Goal: Task Accomplishment & Management: Complete application form

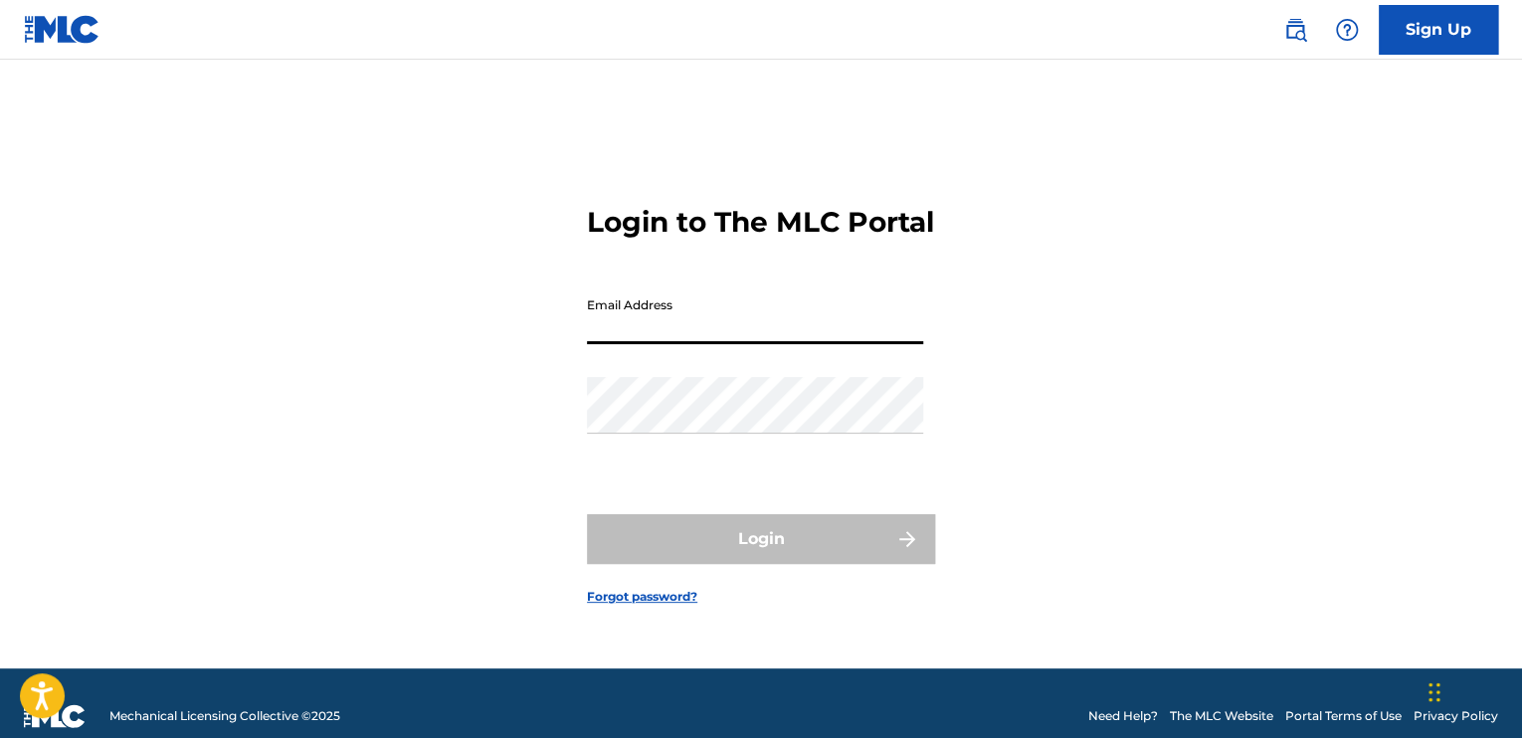
click at [704, 336] on input "Email Address" at bounding box center [755, 316] width 336 height 57
type input "[EMAIL_ADDRESS][DOMAIN_NAME]"
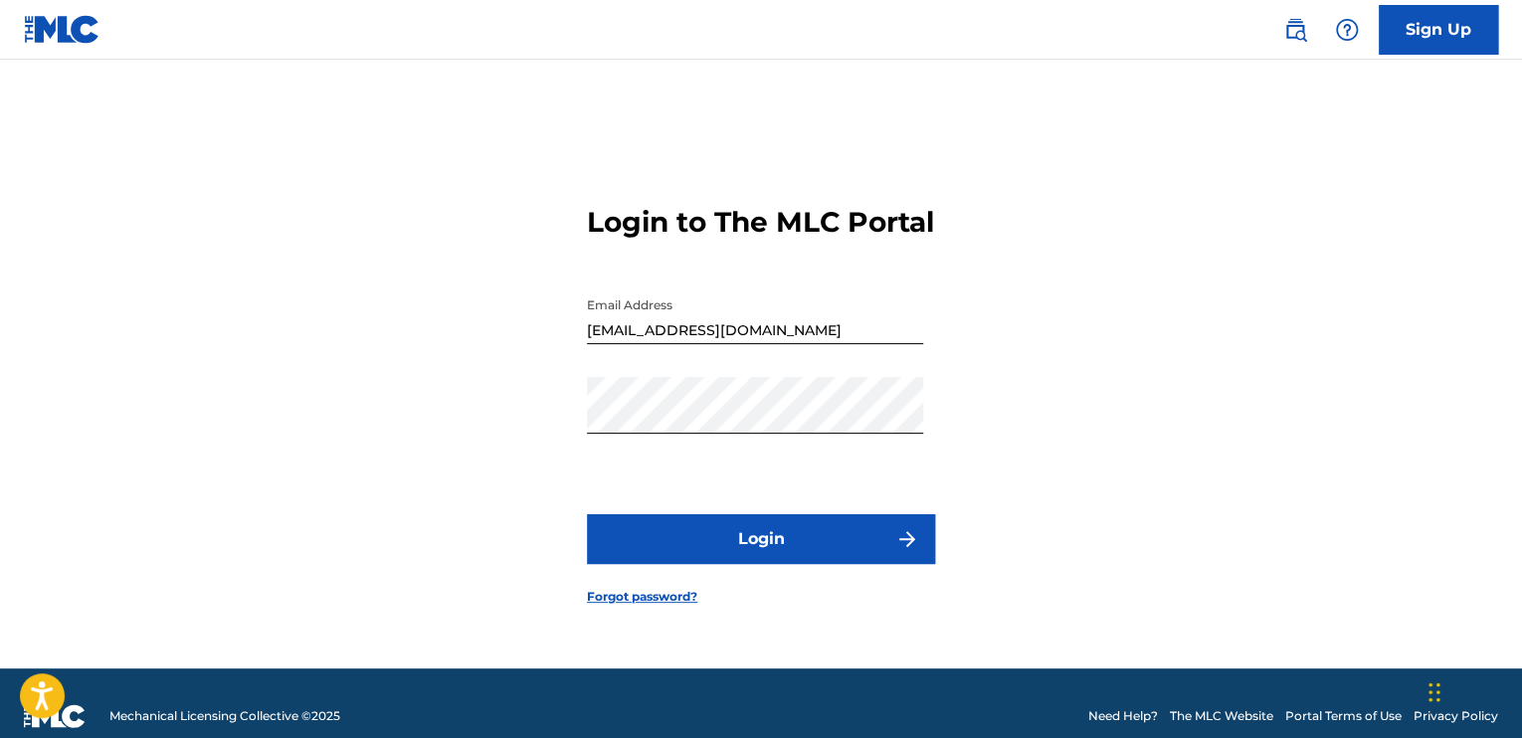
click at [739, 557] on button "Login" at bounding box center [761, 539] width 348 height 50
click at [587, 514] on button "Login" at bounding box center [761, 539] width 348 height 50
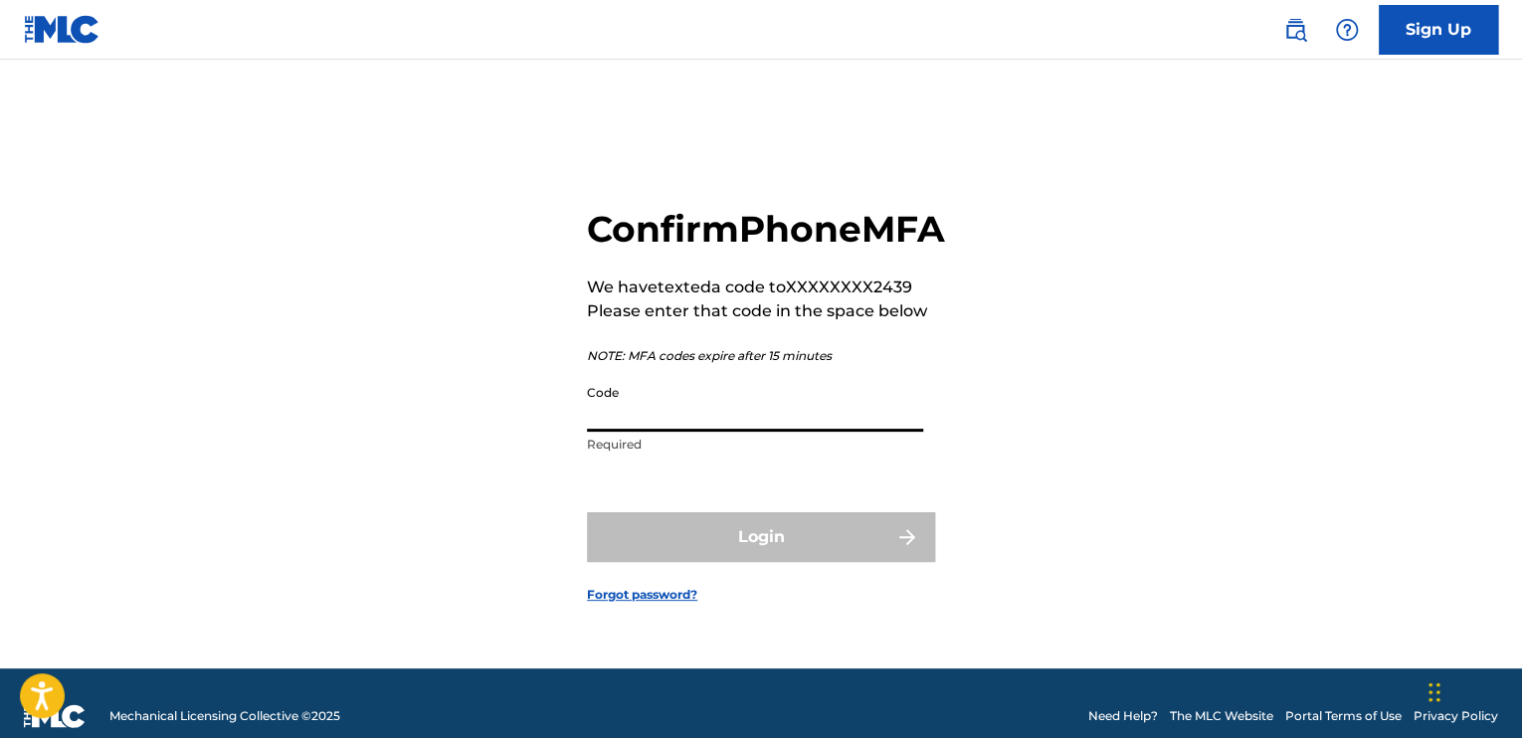
click at [671, 428] on input "Code" at bounding box center [755, 403] width 336 height 57
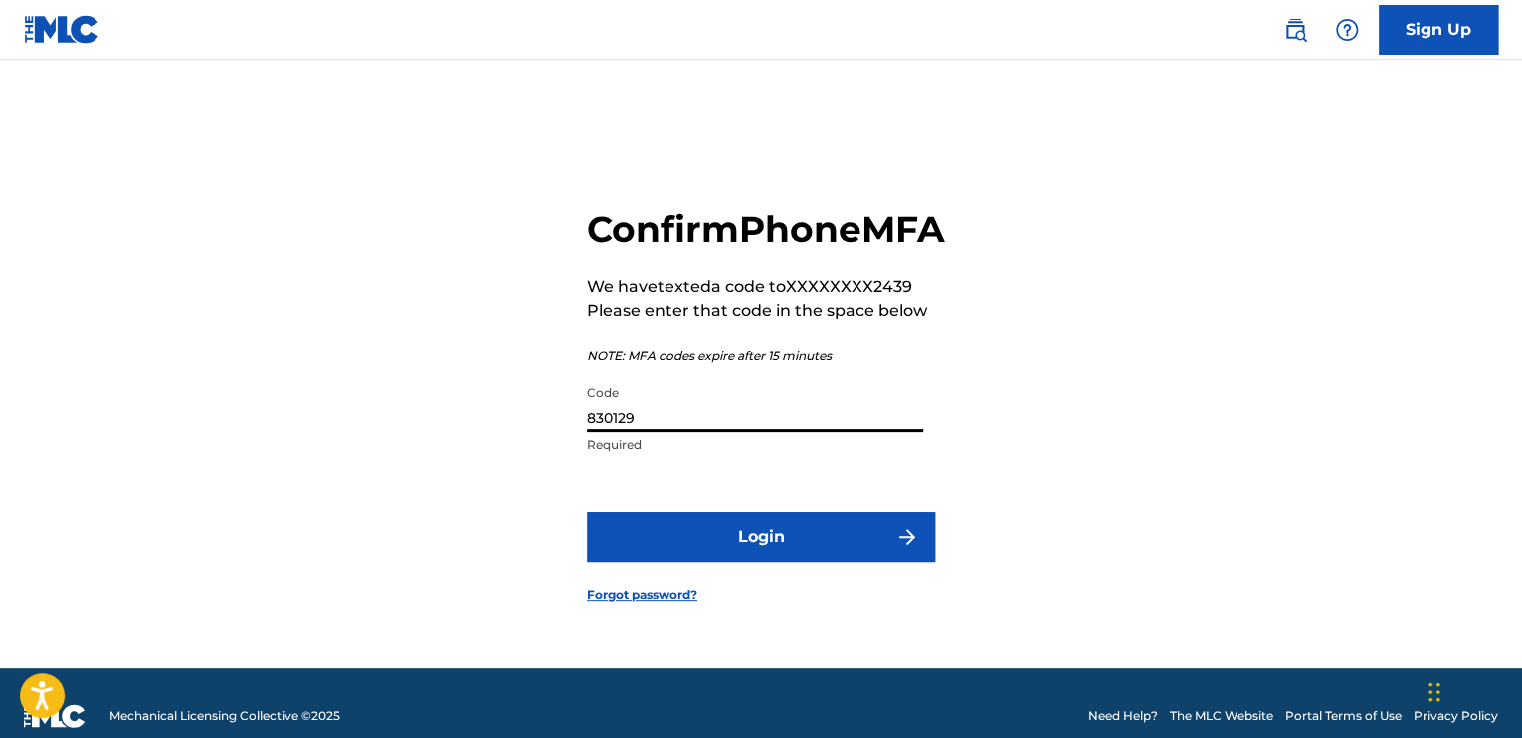
type input "830129"
click at [738, 558] on button "Login" at bounding box center [761, 537] width 348 height 50
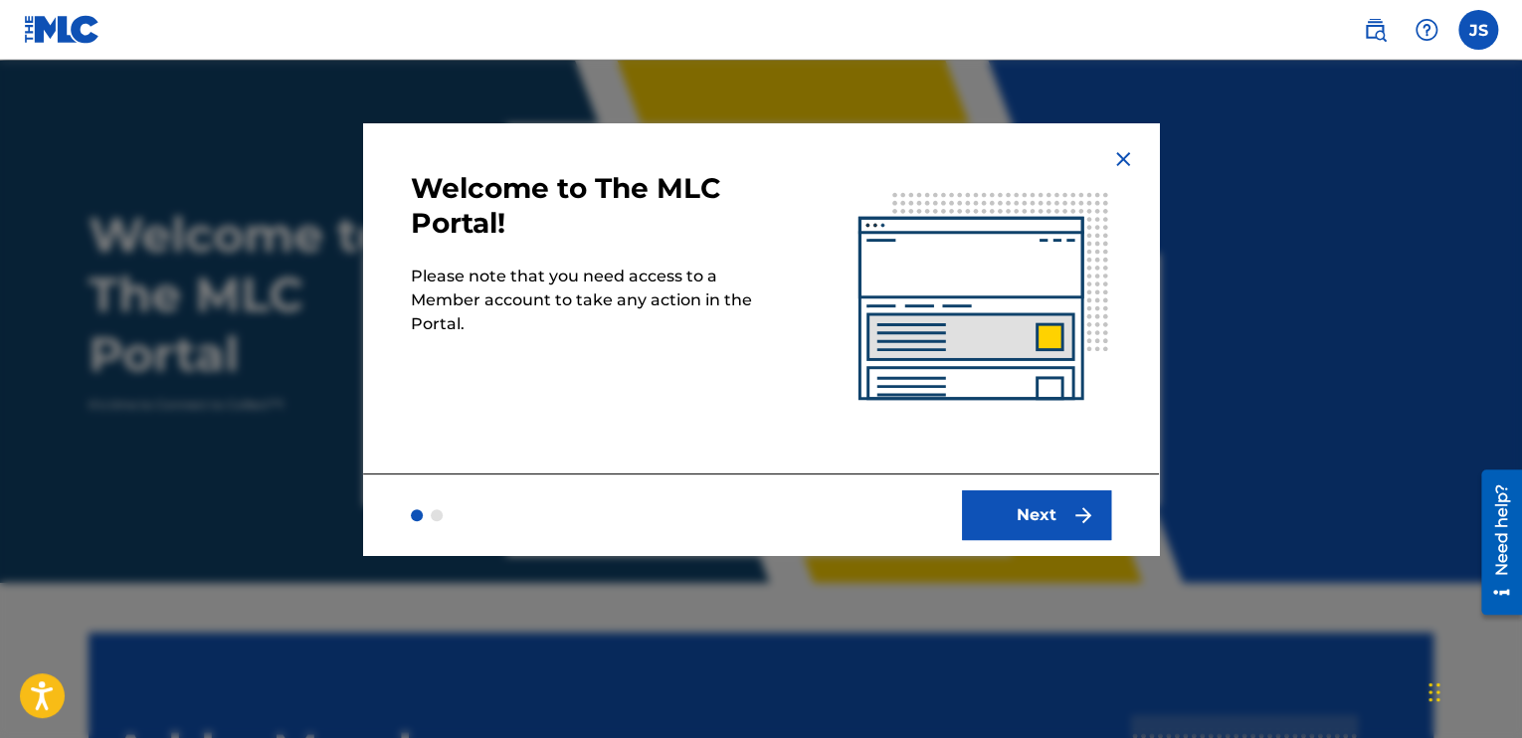
click at [1054, 503] on button "Next" at bounding box center [1036, 516] width 149 height 50
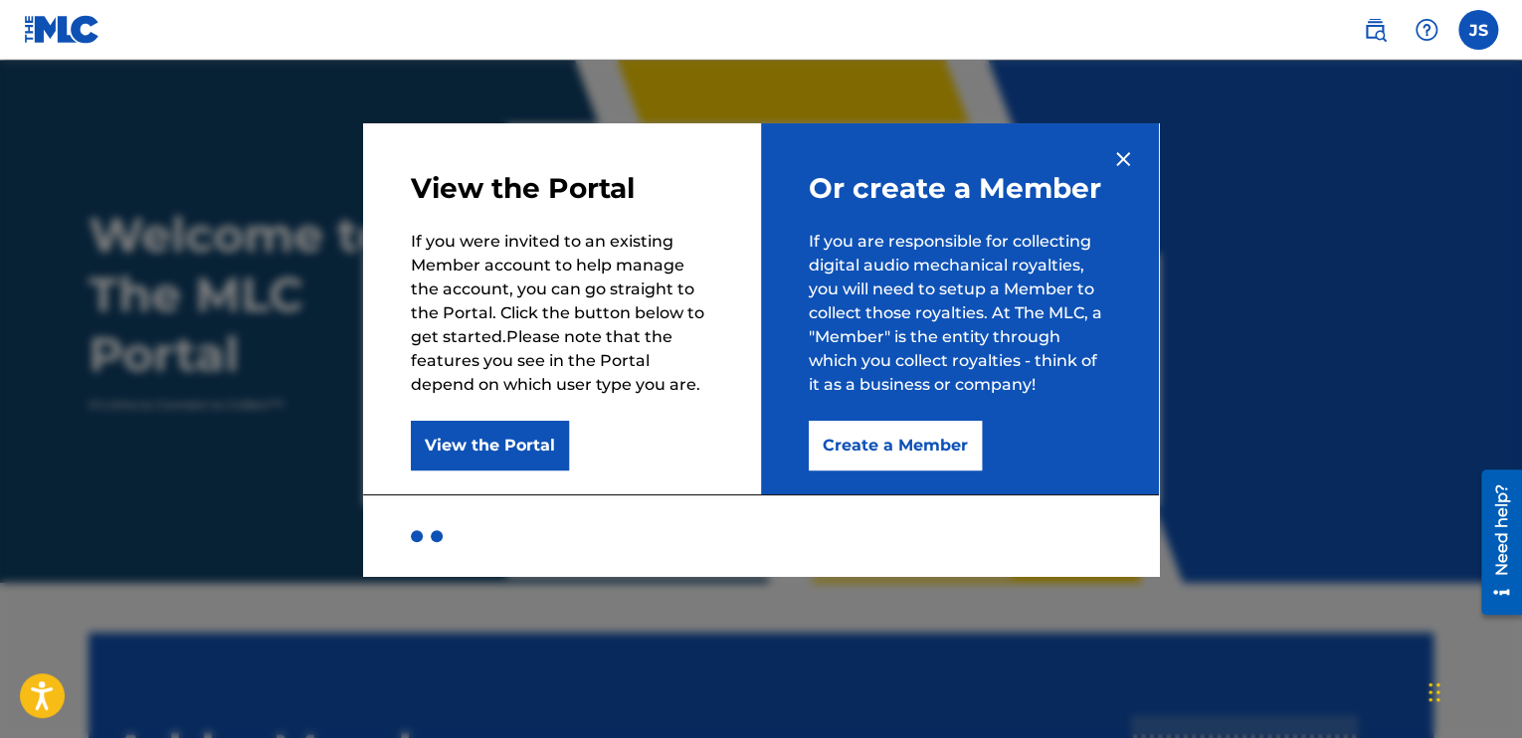
click at [505, 452] on button "View the Portal" at bounding box center [490, 446] width 158 height 50
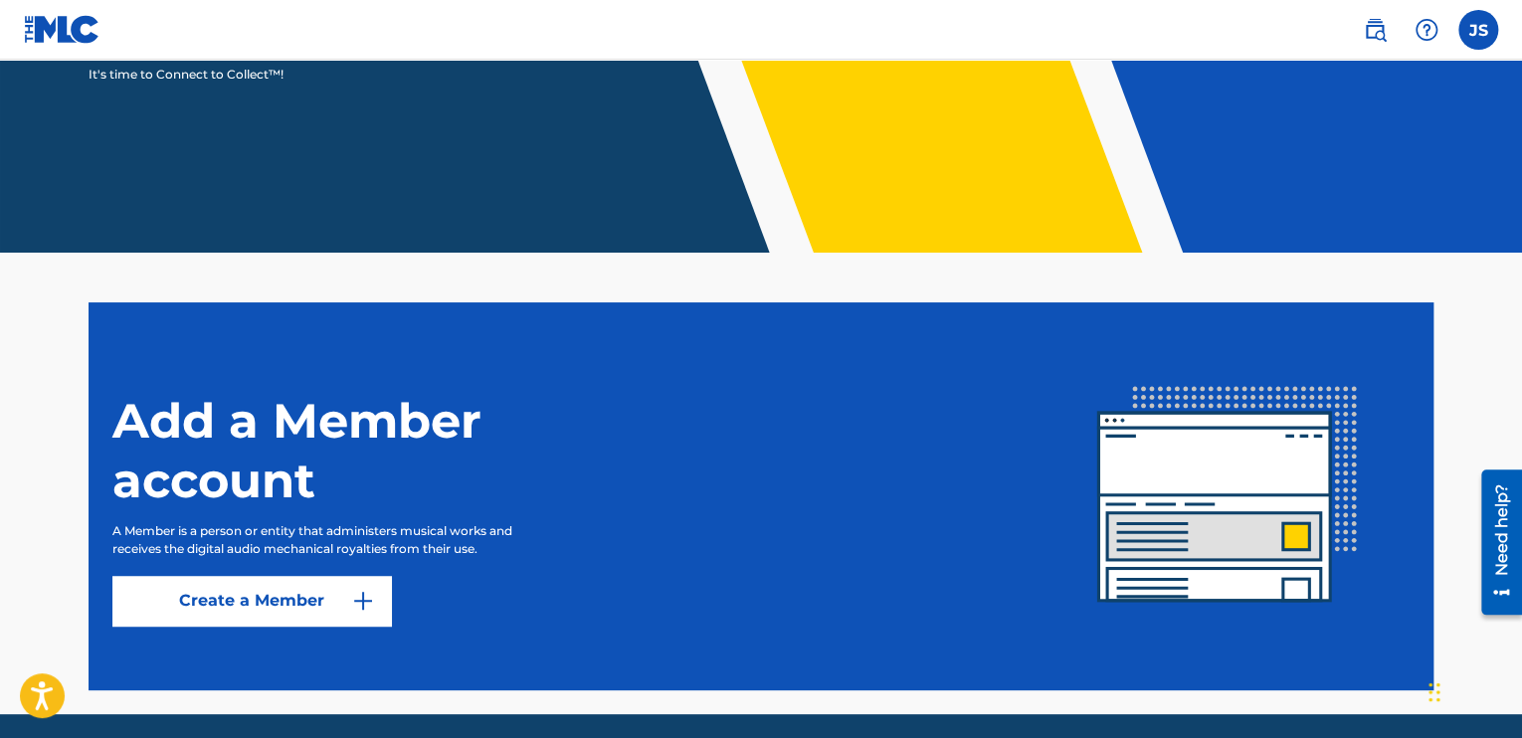
scroll to position [402, 0]
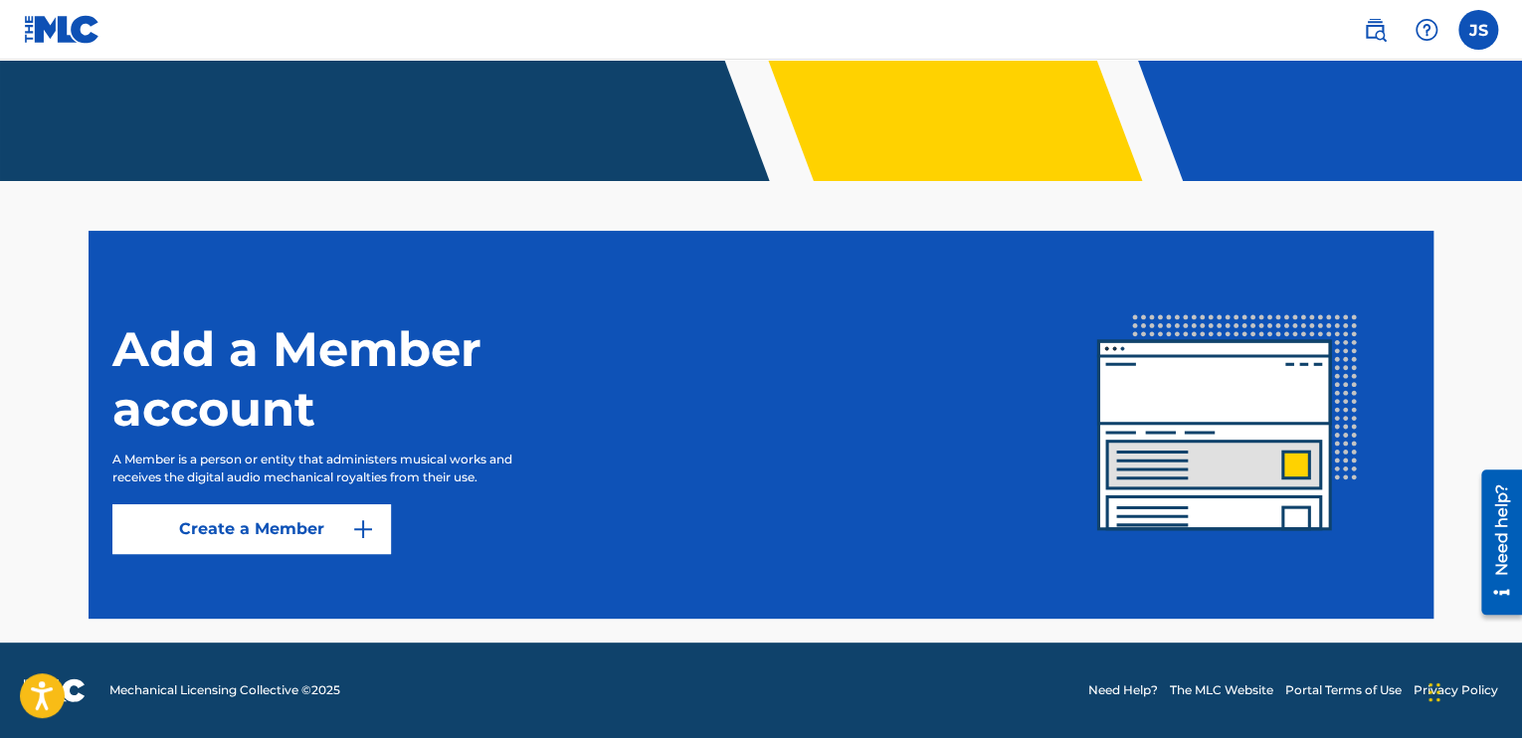
click at [287, 544] on link "Create a Member" at bounding box center [251, 529] width 279 height 50
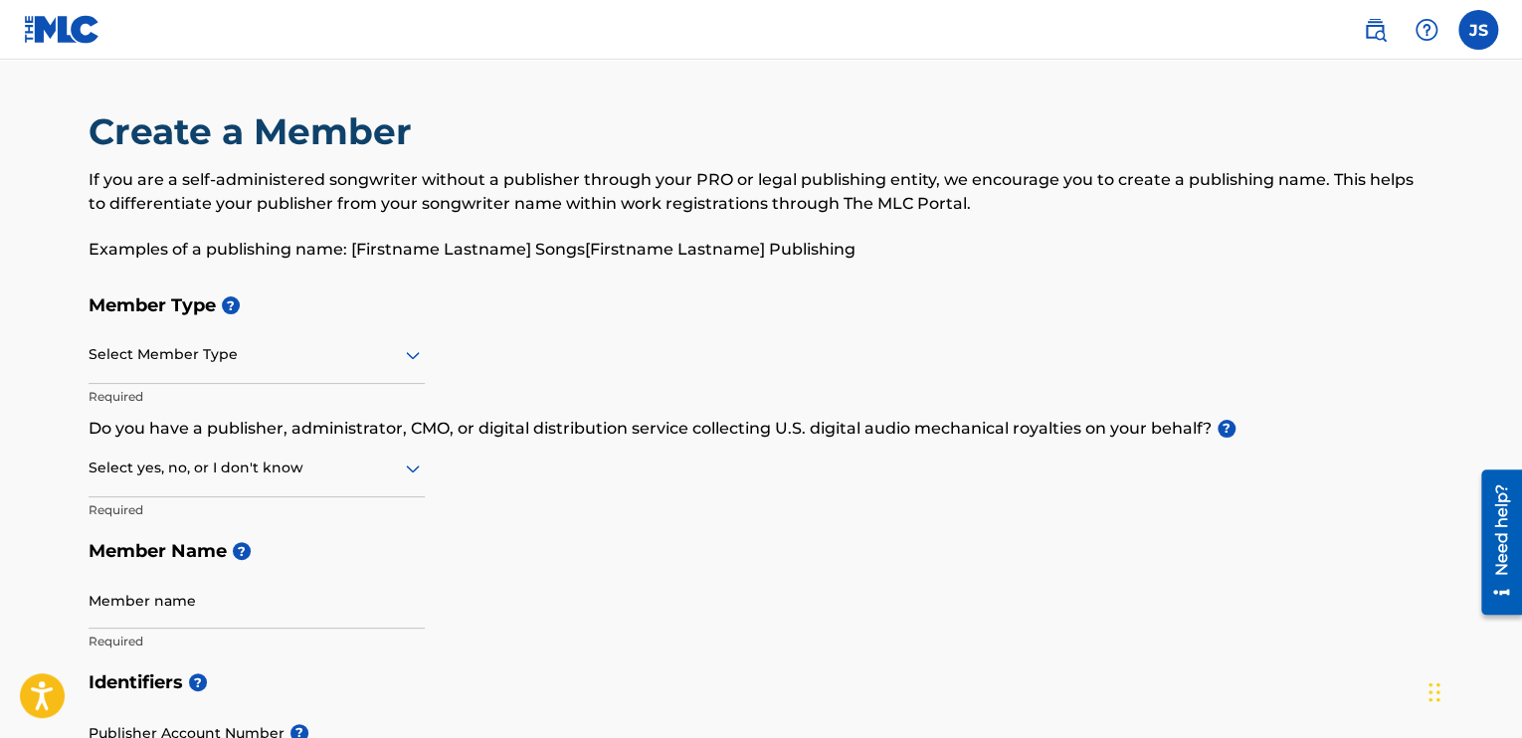
click at [281, 364] on div at bounding box center [257, 354] width 336 height 25
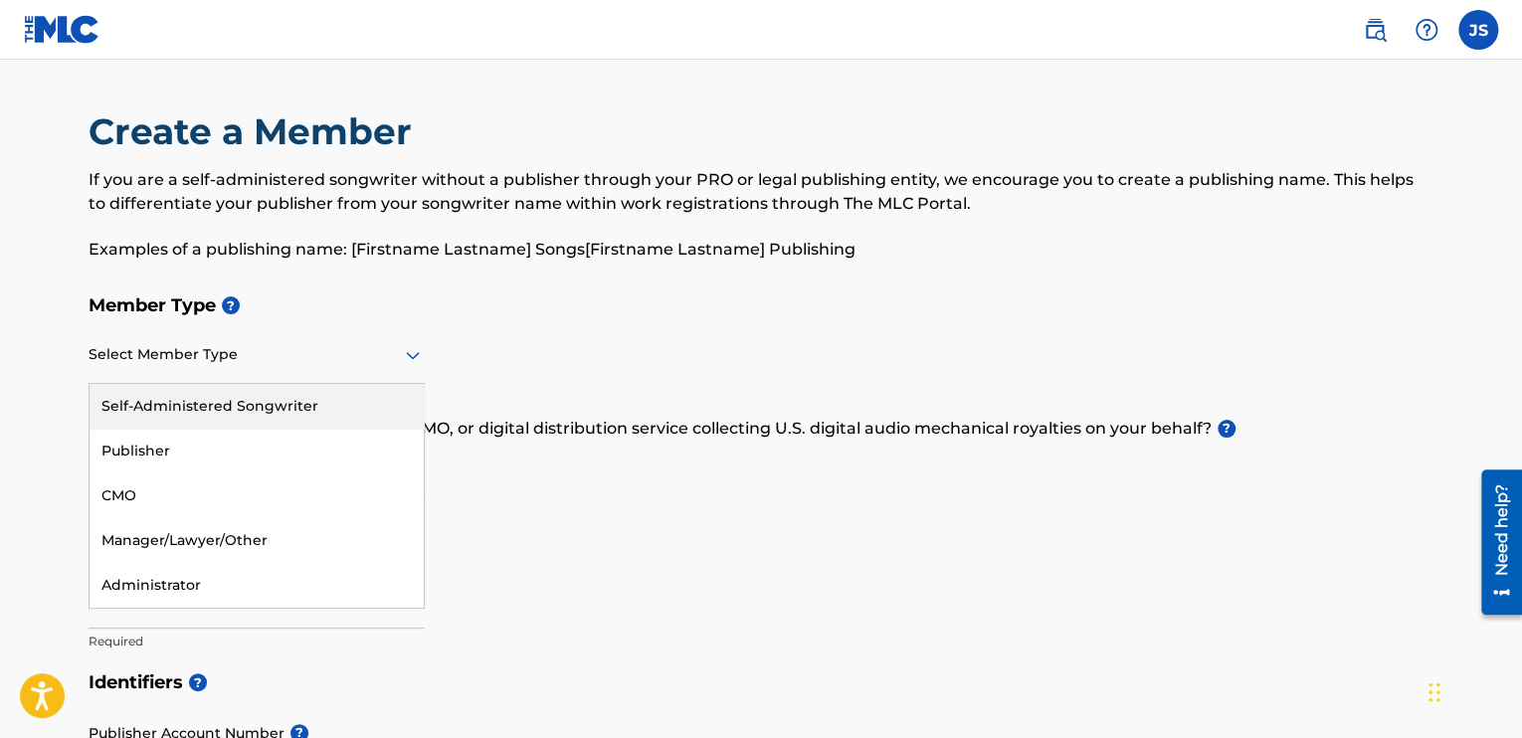
click at [251, 399] on div "Self-Administered Songwriter" at bounding box center [257, 406] width 334 height 45
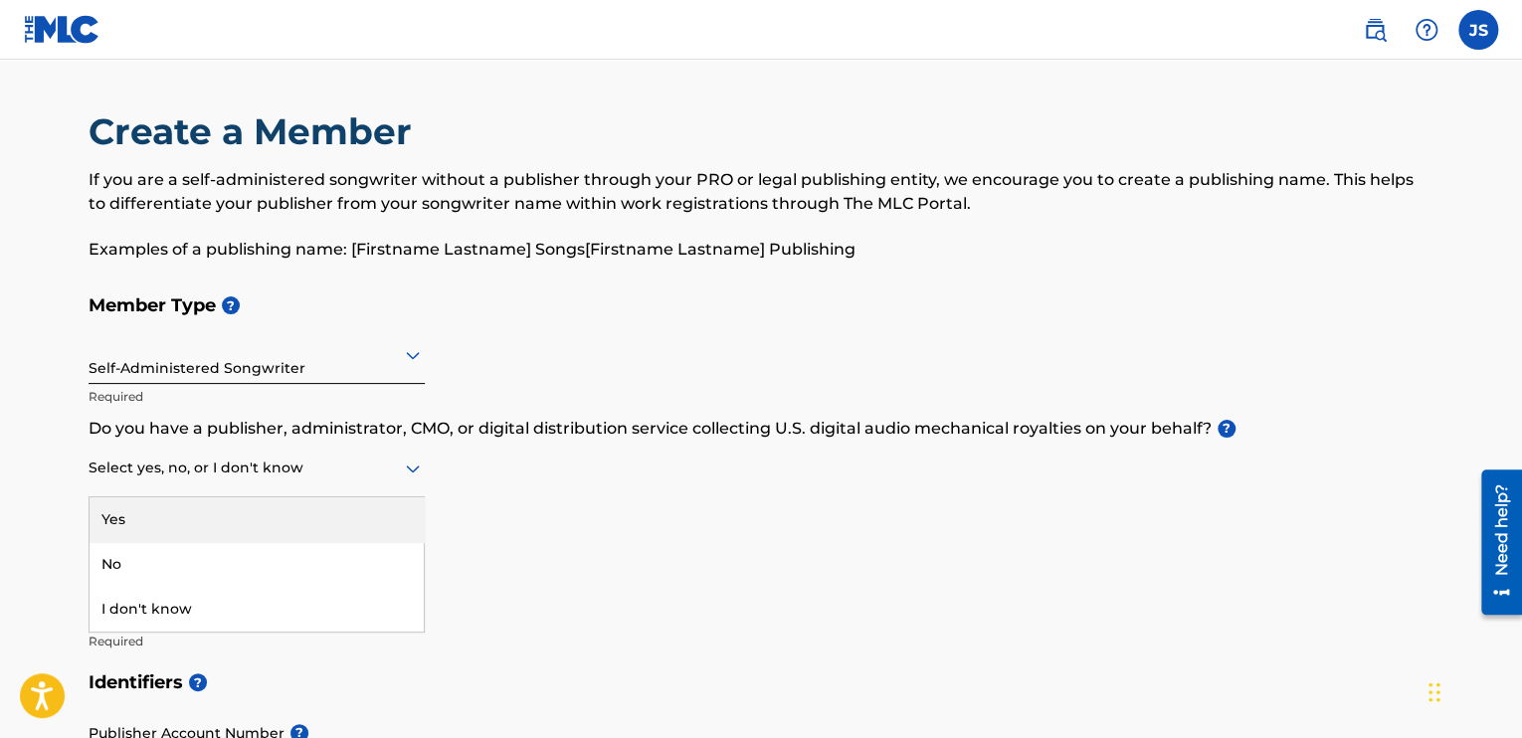
click at [212, 470] on div at bounding box center [257, 468] width 336 height 25
click at [167, 517] on div "Yes" at bounding box center [257, 519] width 334 height 45
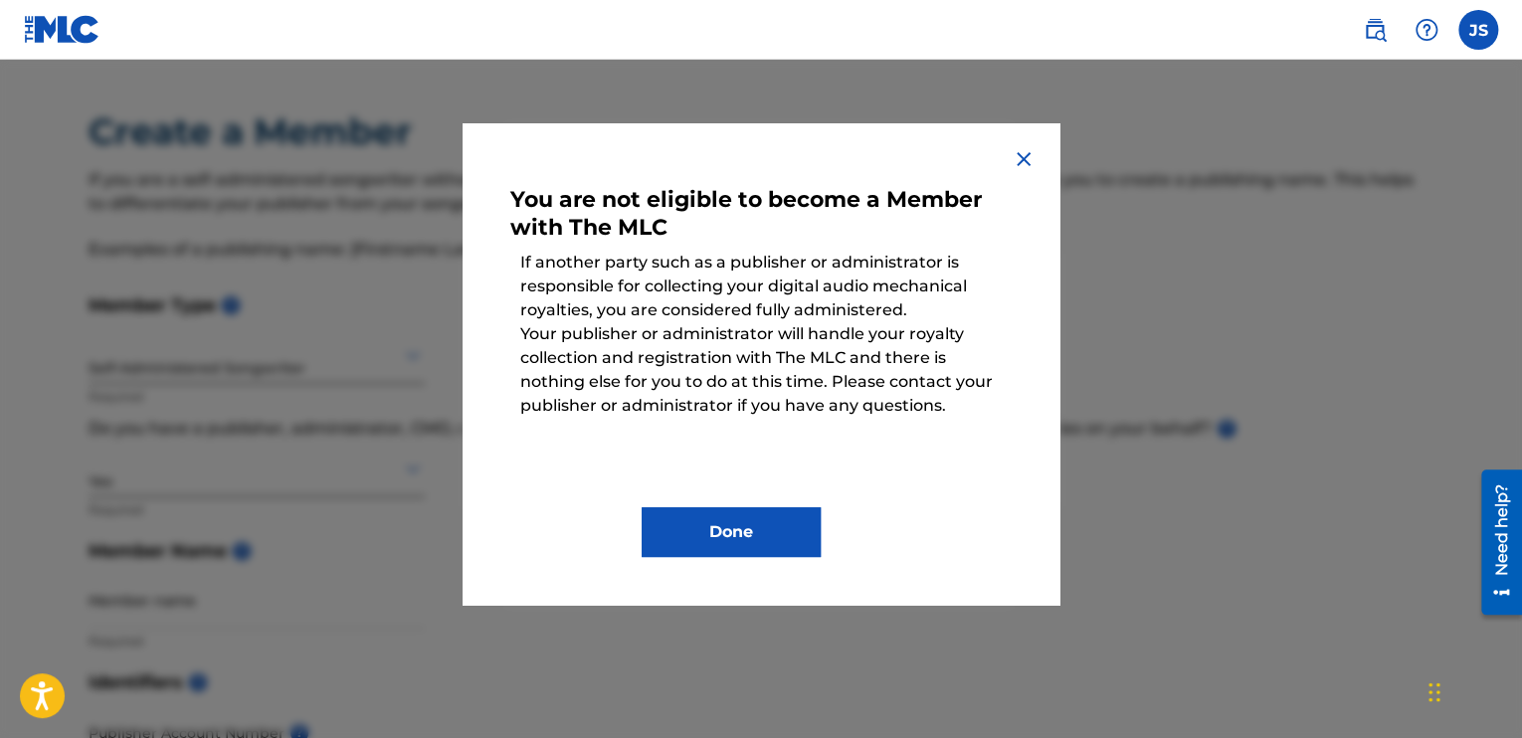
click at [664, 544] on button "Done" at bounding box center [731, 532] width 179 height 50
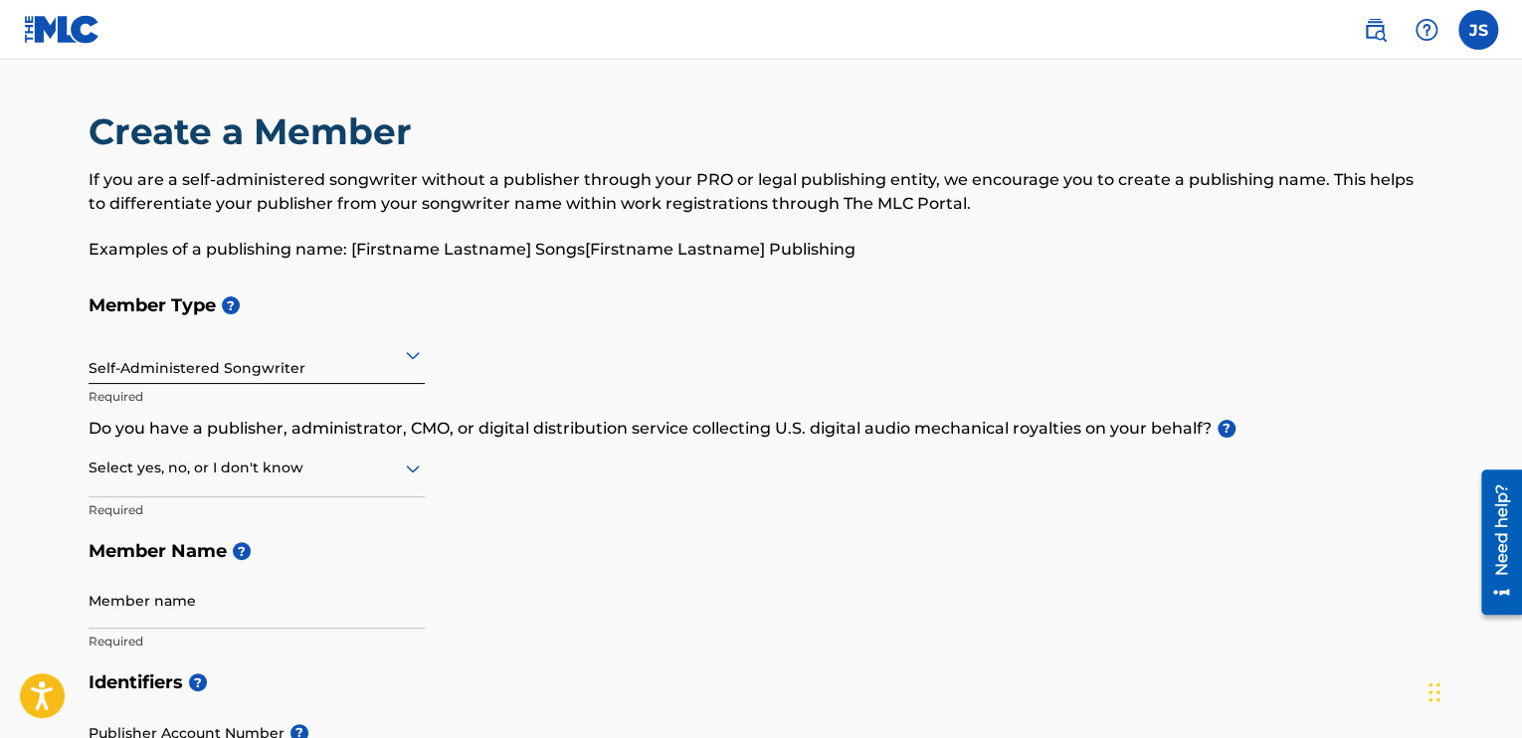
click at [346, 471] on div at bounding box center [257, 468] width 336 height 25
click at [268, 554] on div "No" at bounding box center [257, 564] width 334 height 45
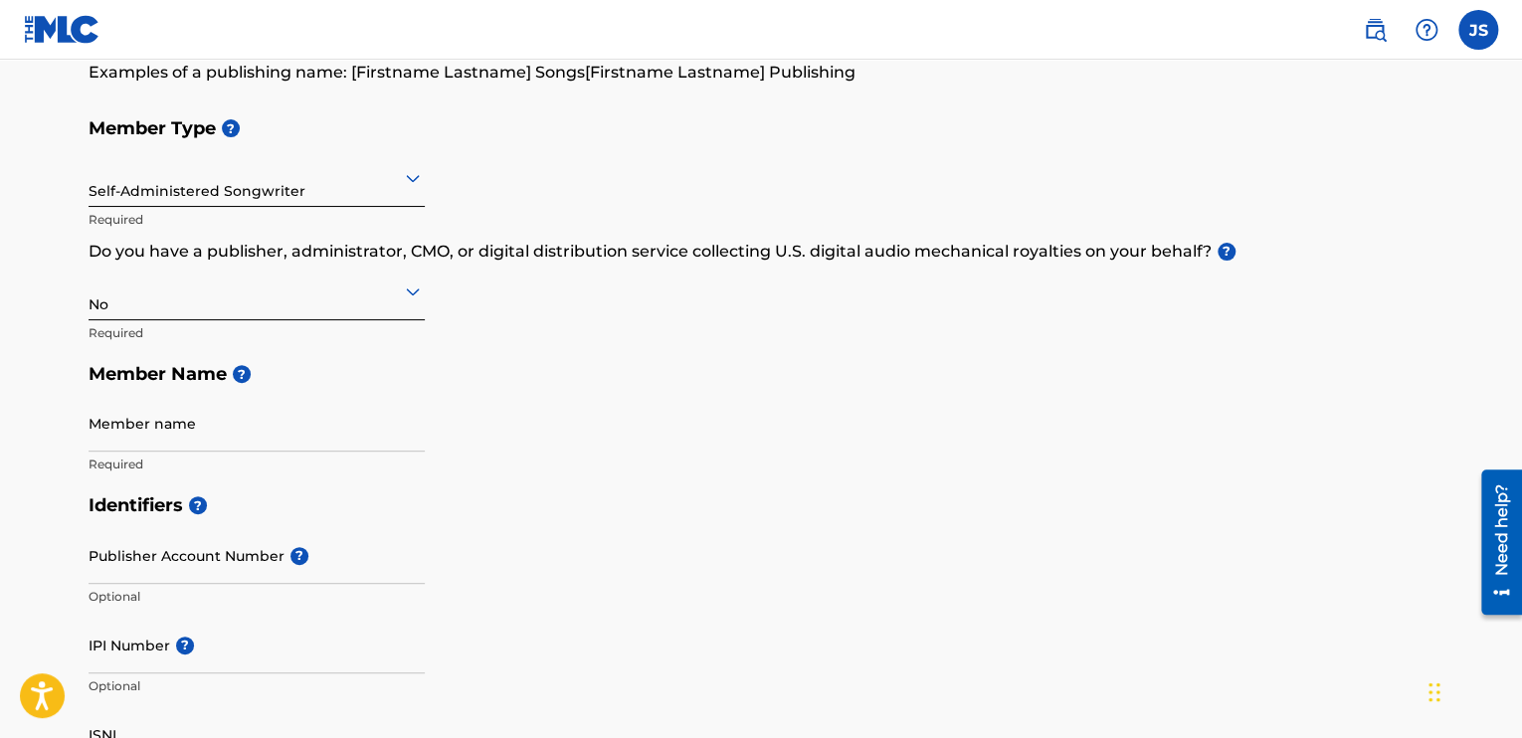
scroll to position [179, 0]
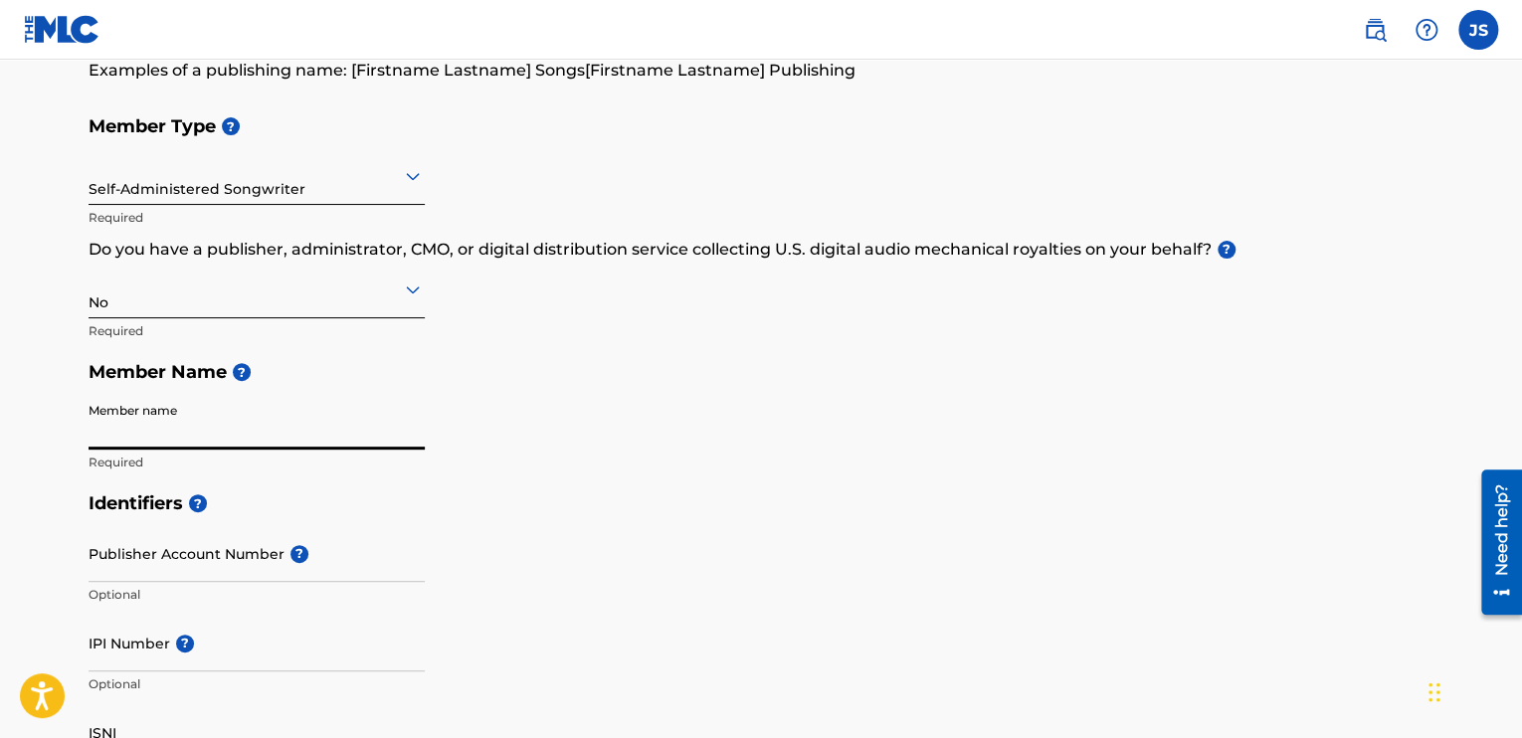
click at [265, 435] on input "Member name" at bounding box center [257, 421] width 336 height 57
type input "[PERSON_NAME]"
click at [468, 407] on div "Member Type ? Self-Administered Songwriter Required Do you have a publisher, ad…" at bounding box center [761, 293] width 1345 height 377
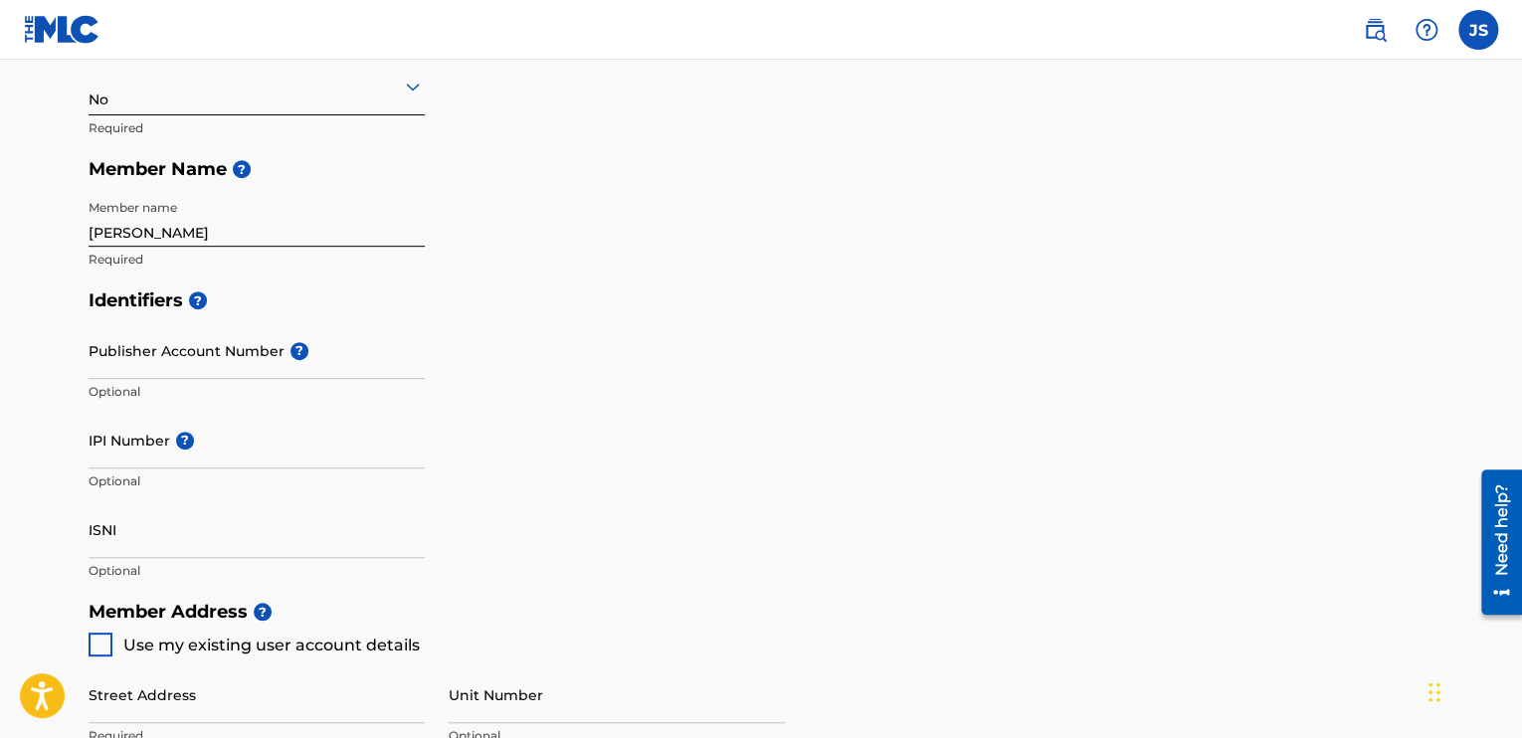
scroll to position [384, 0]
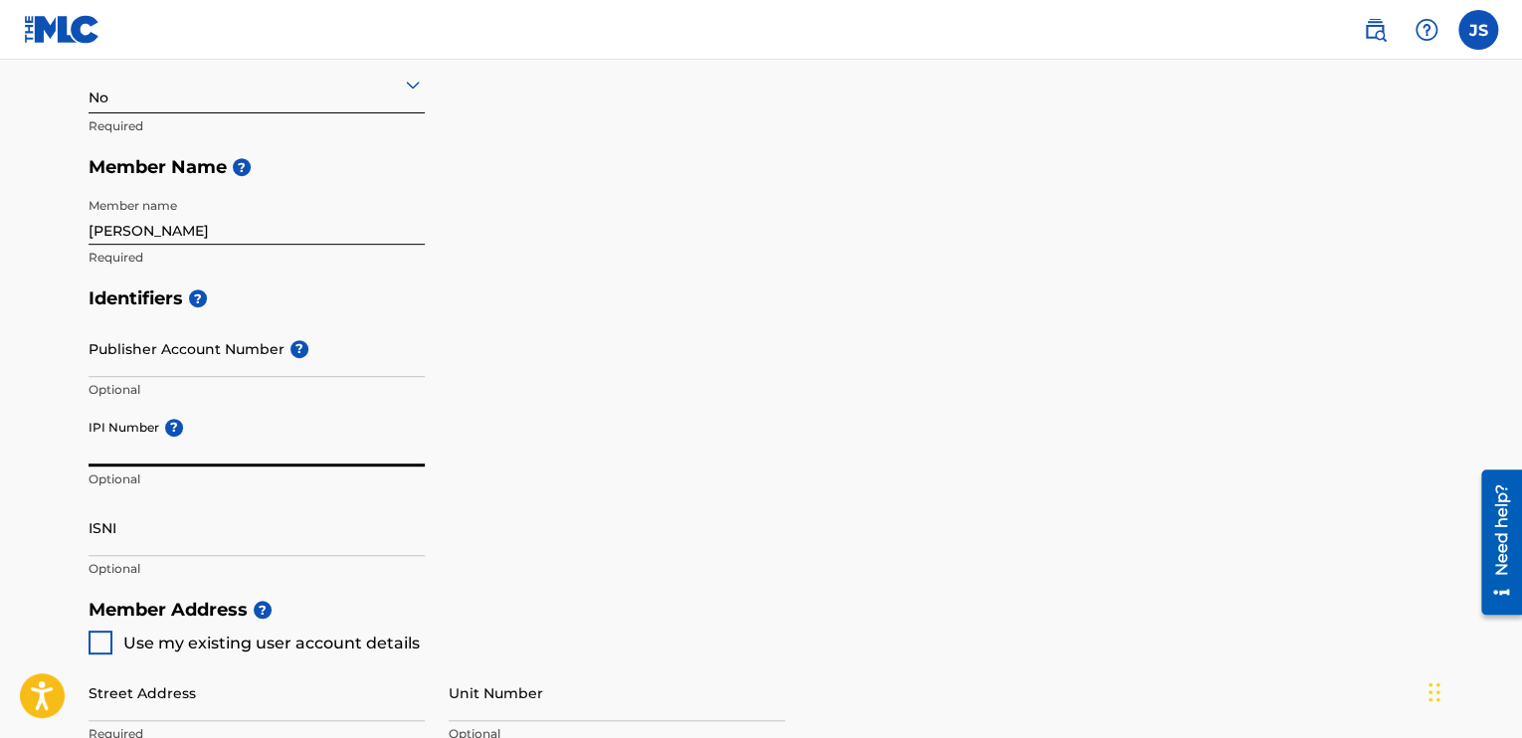
click at [135, 419] on input "IPI Number ?" at bounding box center [257, 438] width 336 height 57
paste input "1299409405"
type input "1299409405"
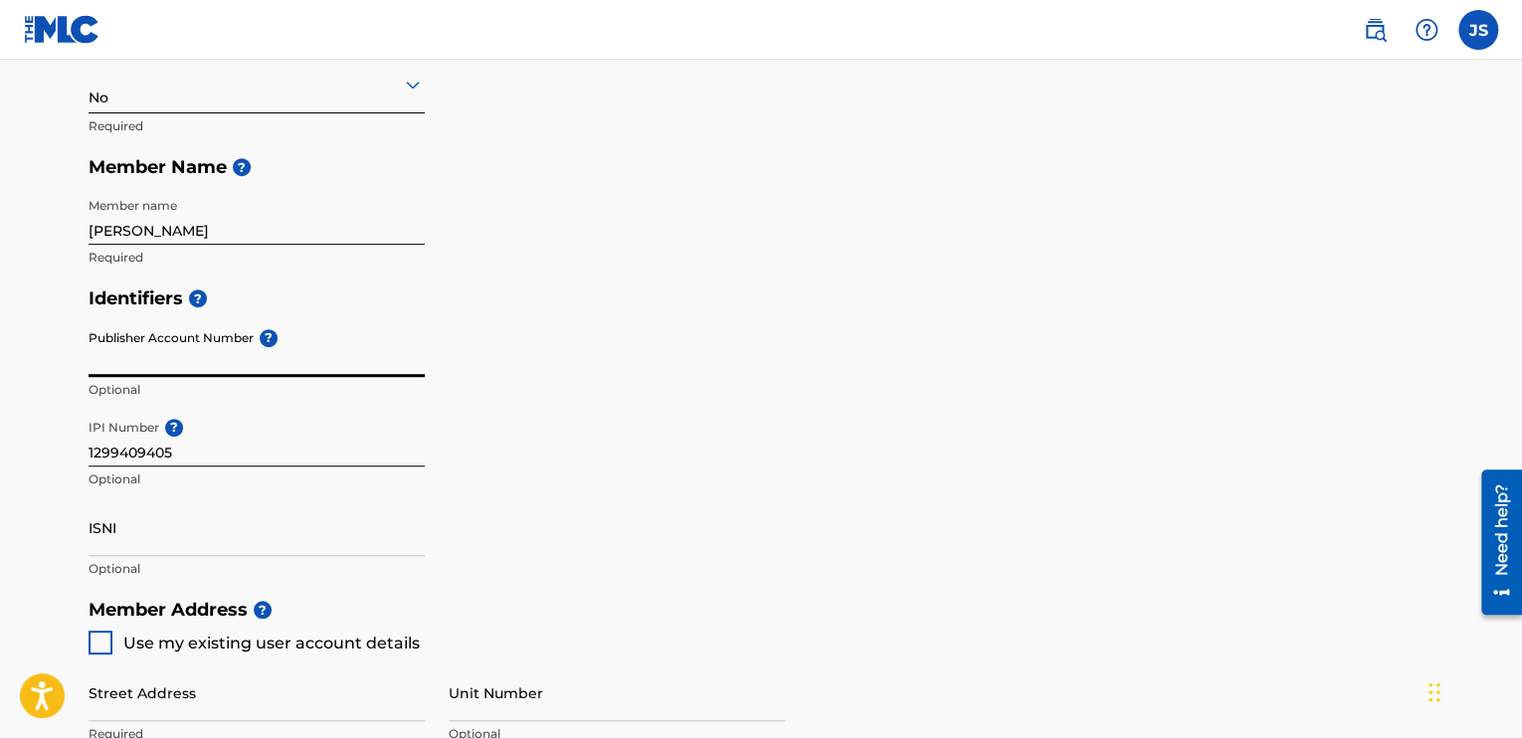
click at [172, 364] on input "Publisher Account Number ?" at bounding box center [257, 348] width 336 height 57
paste input "1299408506"
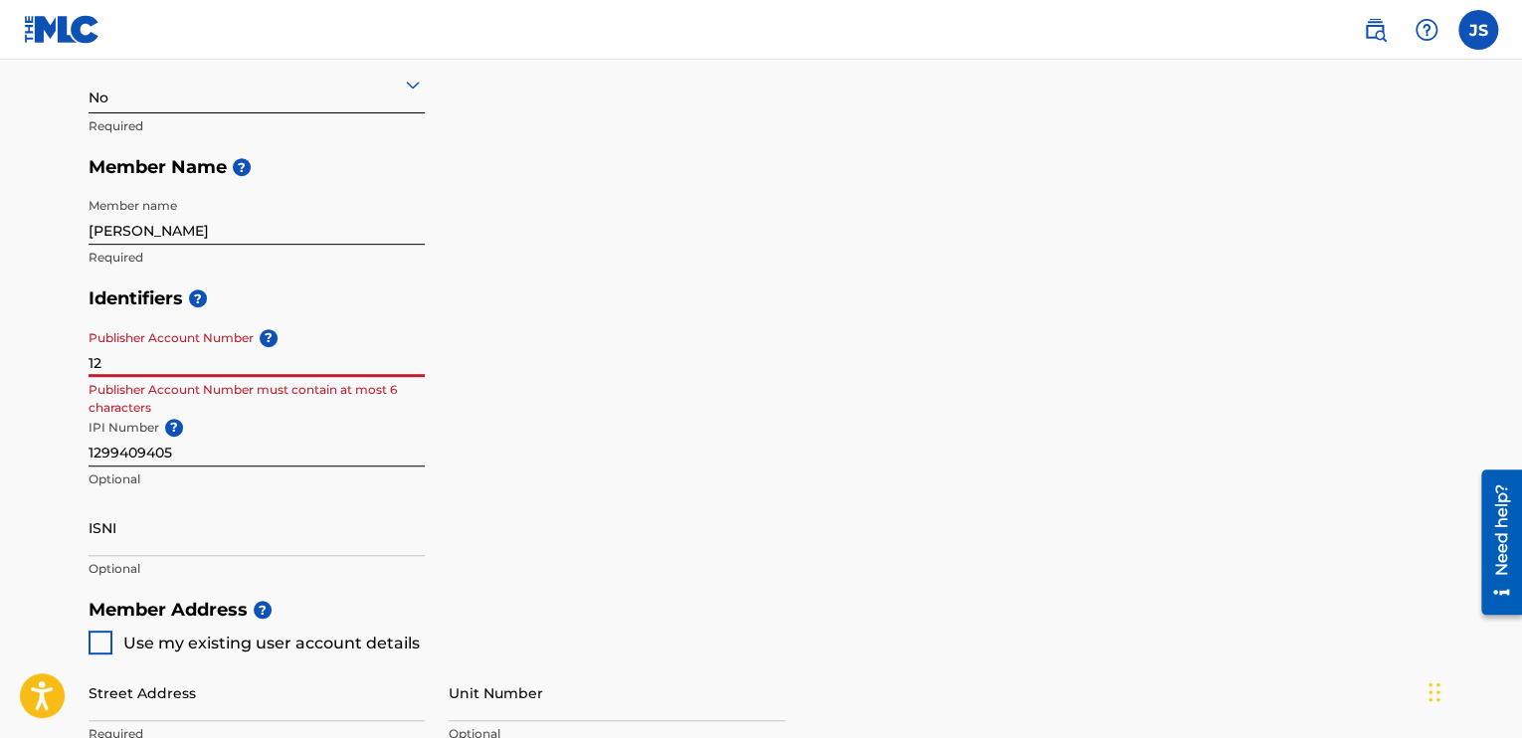
type input "1"
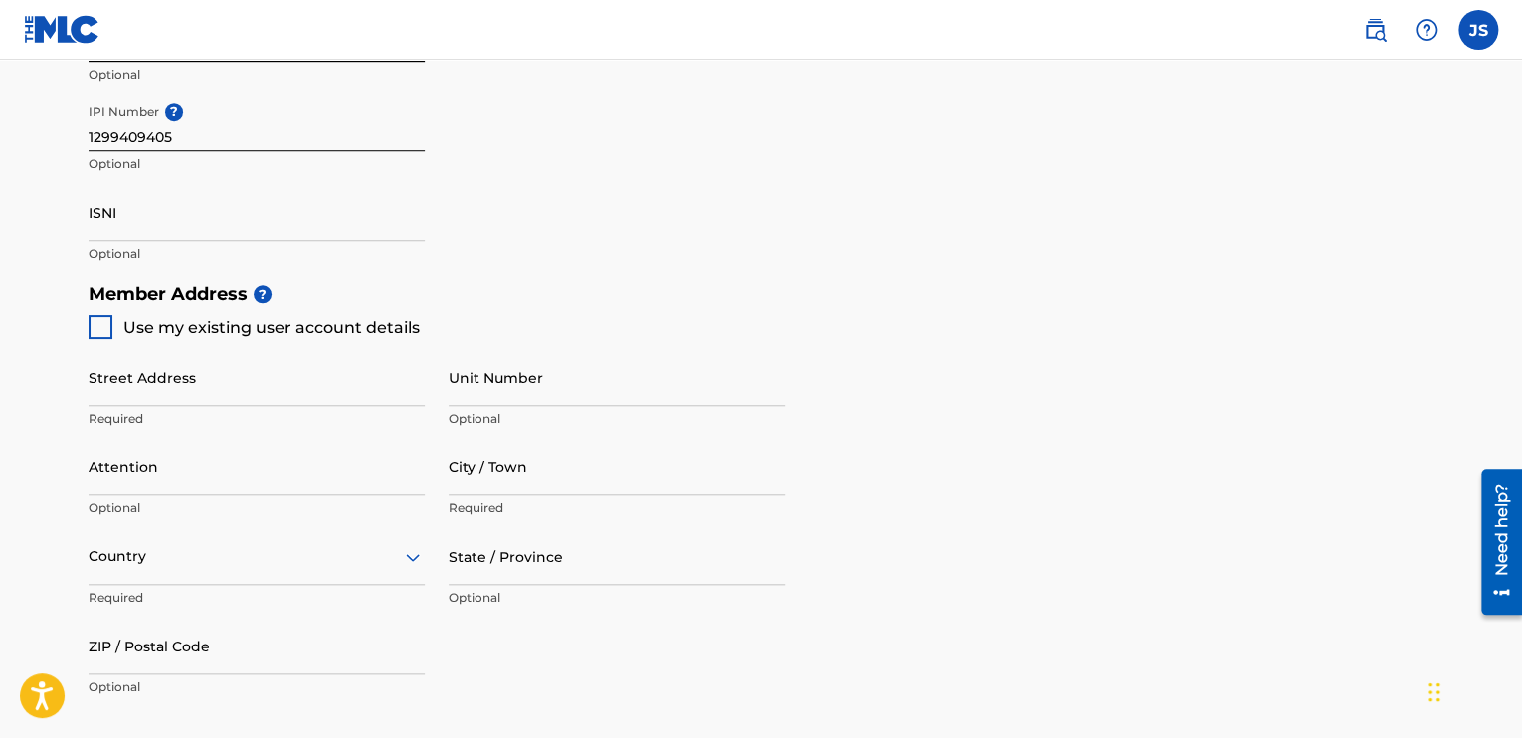
scroll to position [700, 0]
click at [103, 324] on div at bounding box center [101, 326] width 24 height 24
type input "[STREET_ADDRESS]"
type input "[GEOGRAPHIC_DATA]"
type input "53219"
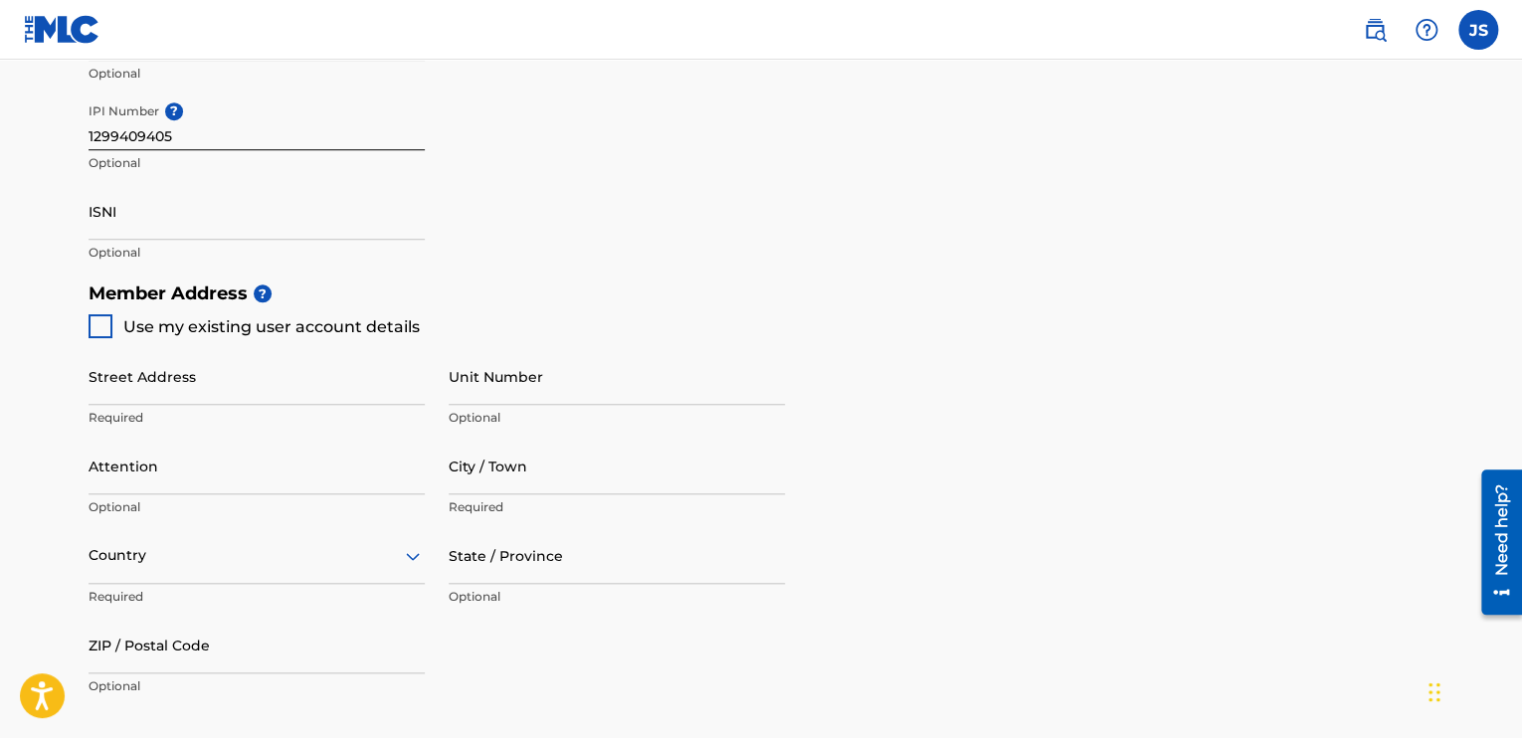
type input "815"
type input "2222439"
type input "[EMAIL_ADDRESS][DOMAIN_NAME]"
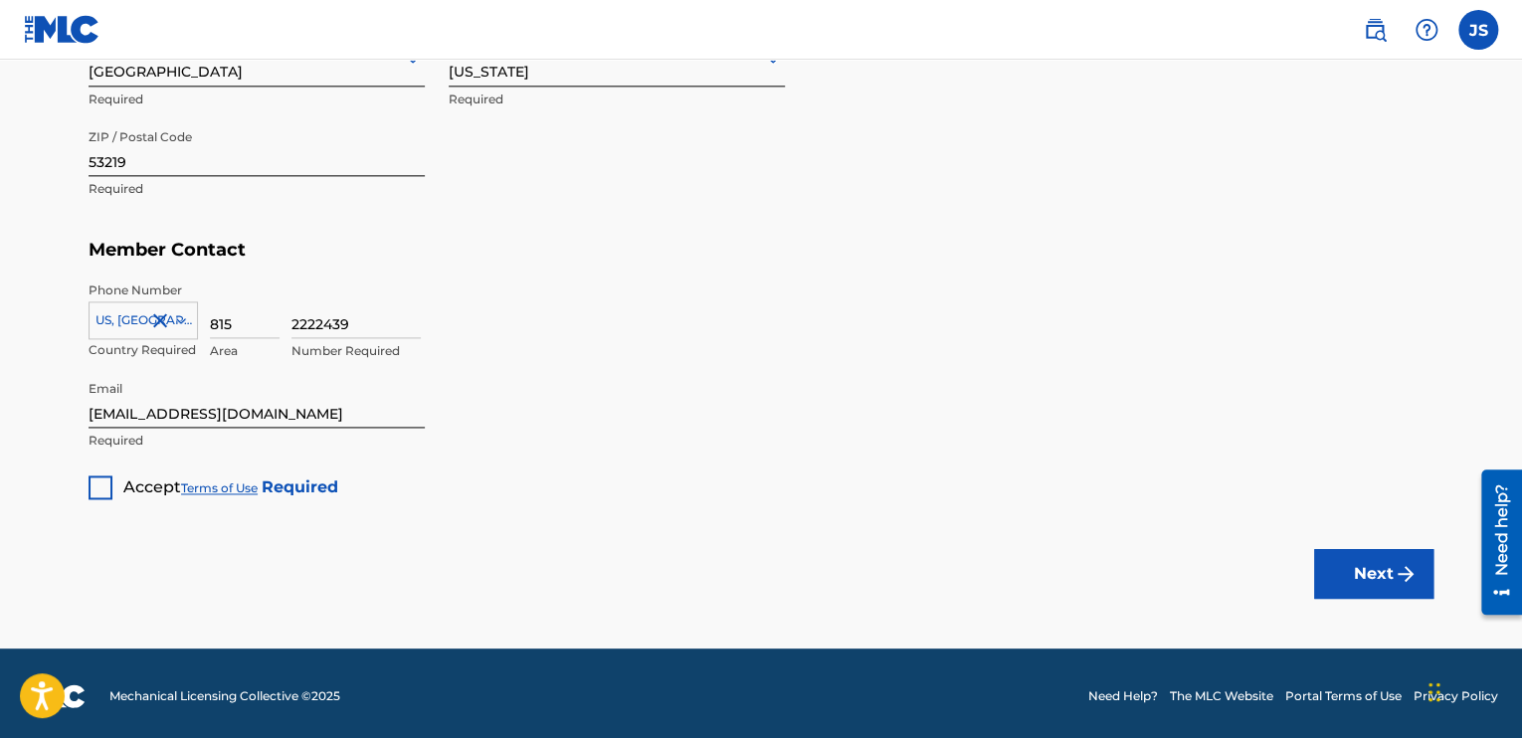
scroll to position [1203, 0]
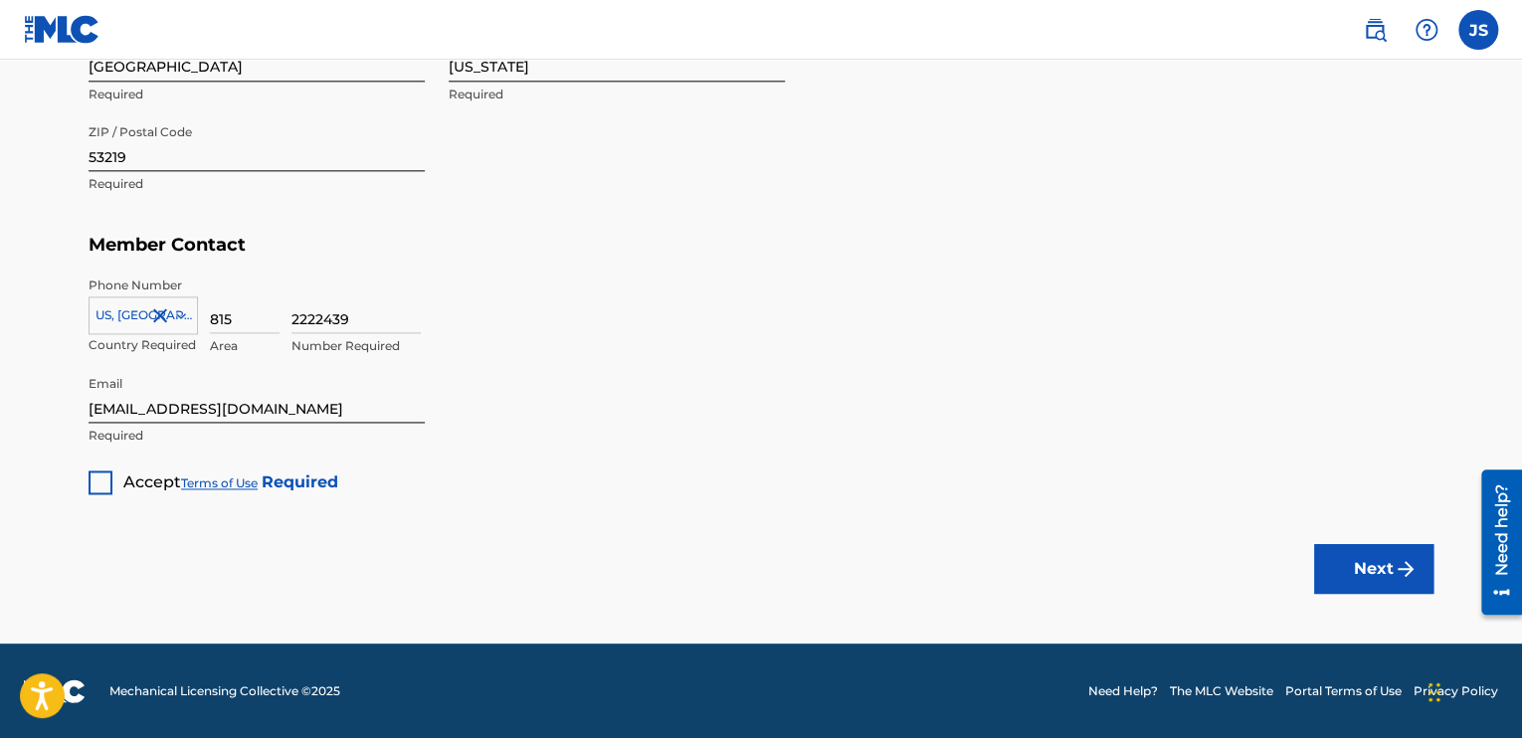
click at [102, 484] on div at bounding box center [101, 483] width 24 height 24
click at [1381, 569] on button "Next" at bounding box center [1373, 569] width 119 height 50
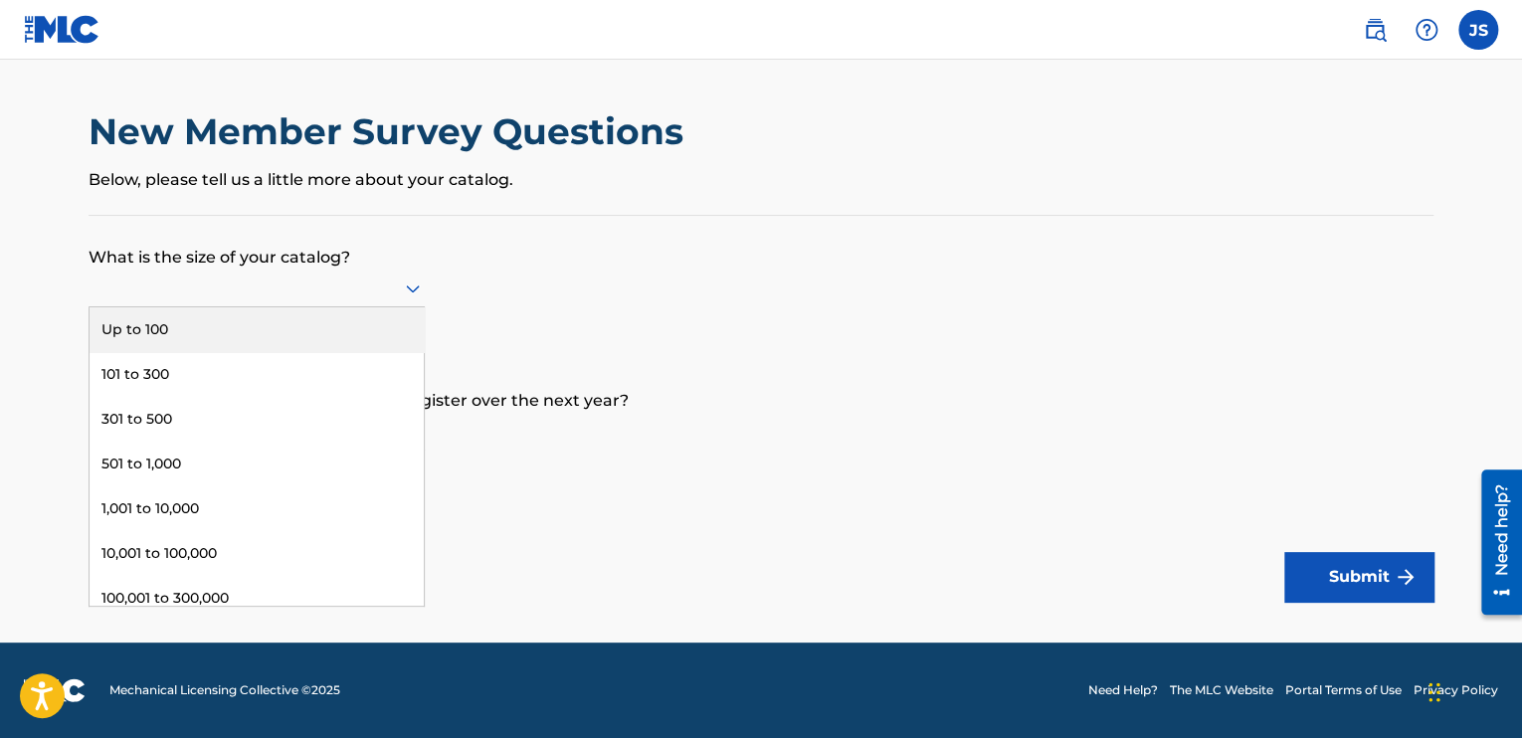
click at [410, 293] on icon at bounding box center [413, 289] width 24 height 24
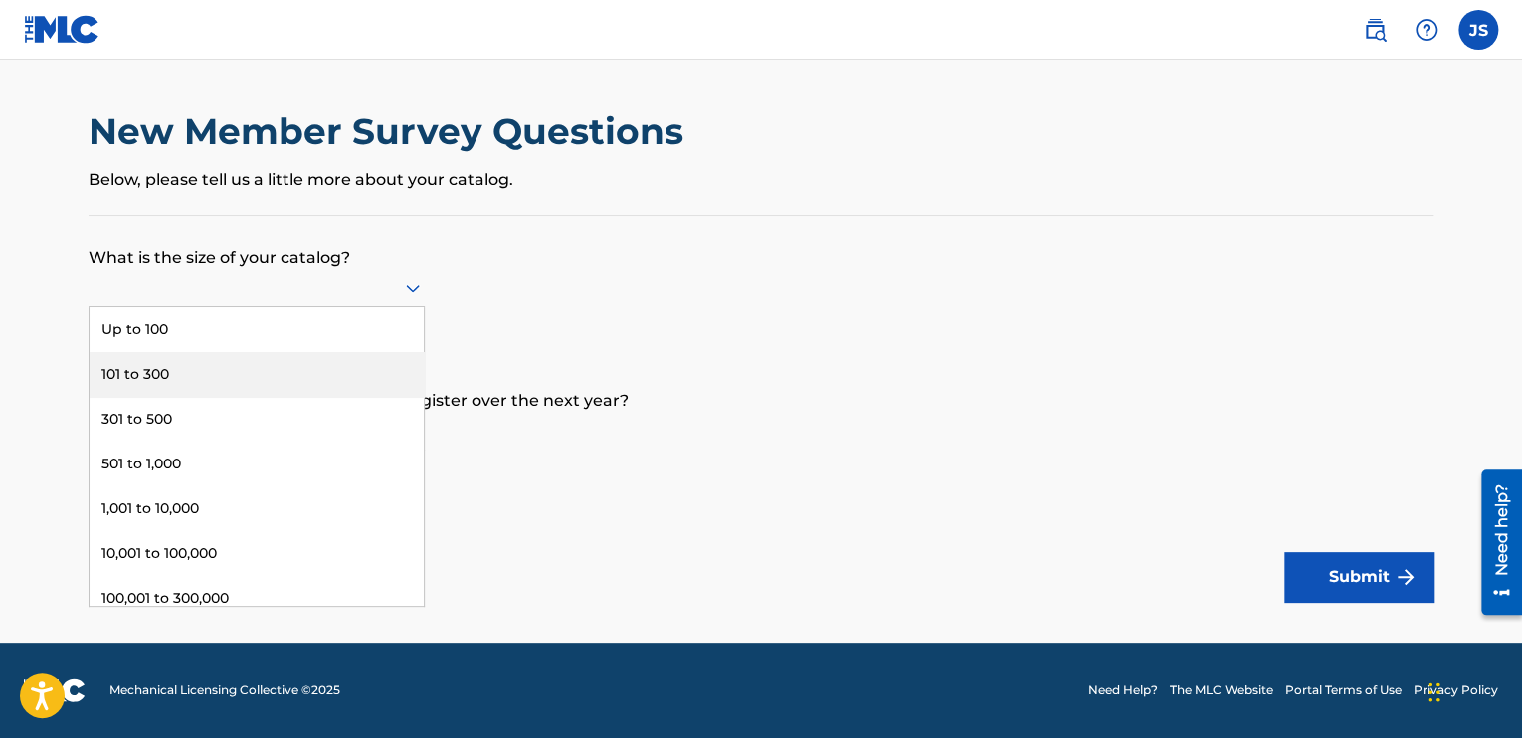
click at [291, 360] on div "101 to 300" at bounding box center [257, 374] width 334 height 45
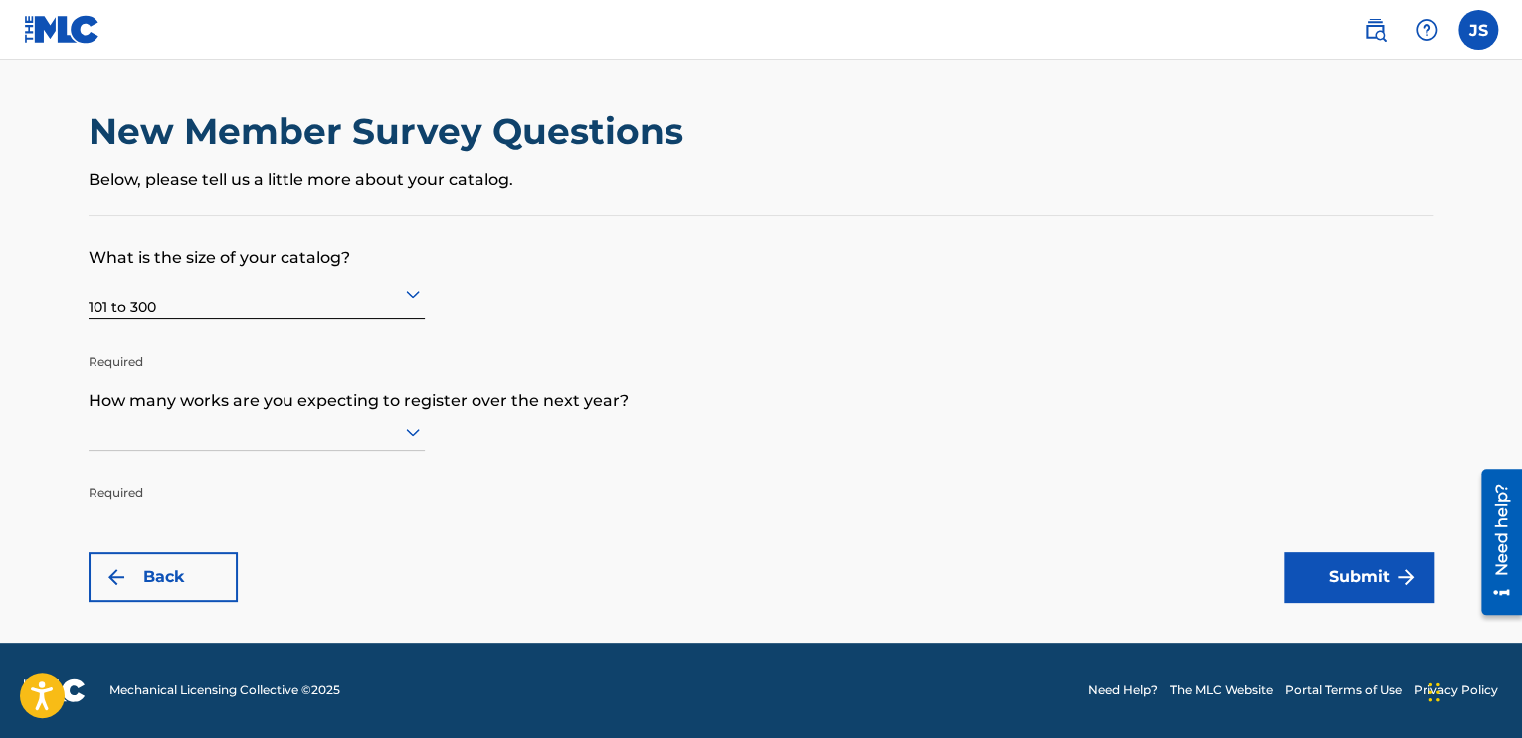
click at [409, 430] on icon at bounding box center [413, 433] width 14 height 8
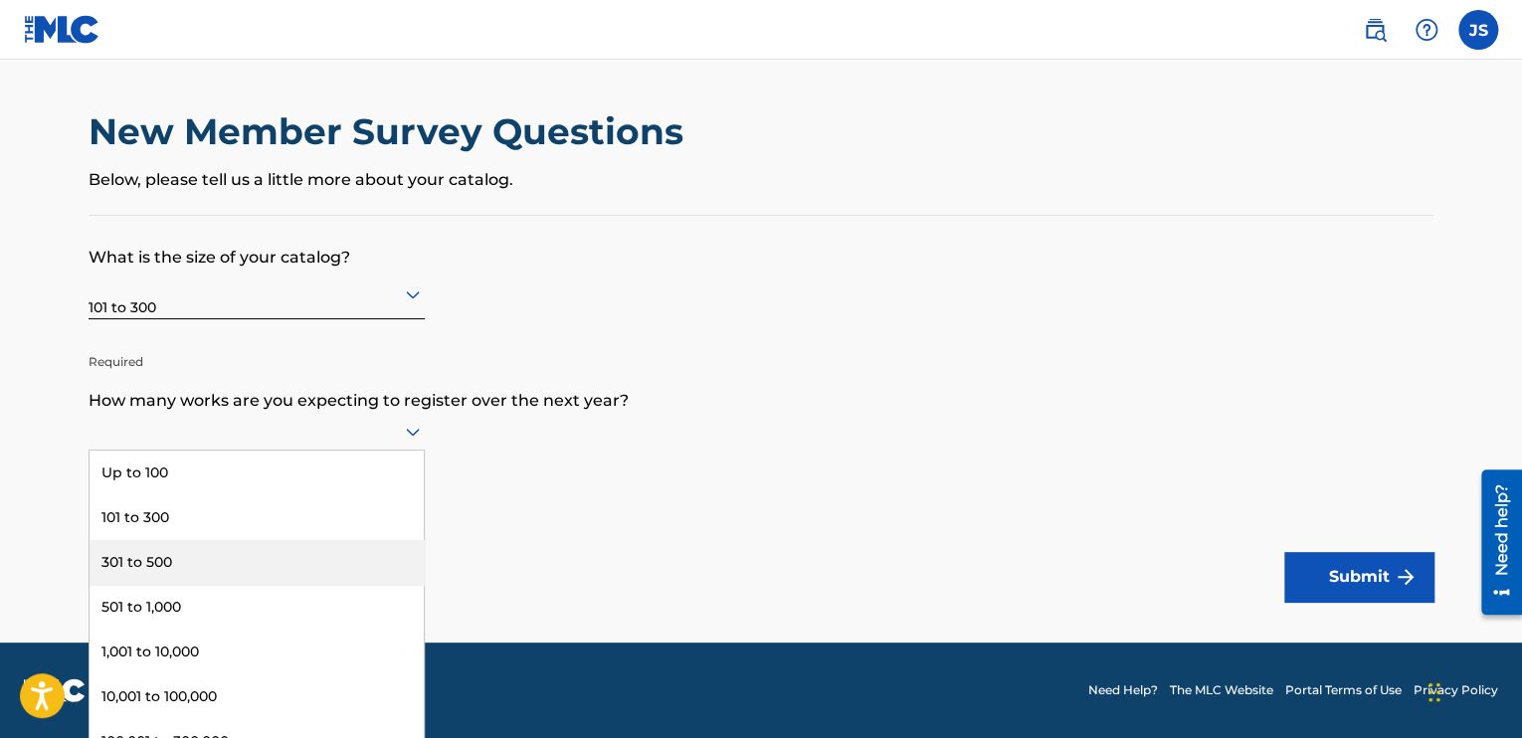
click at [220, 569] on div "301 to 500" at bounding box center [257, 562] width 334 height 45
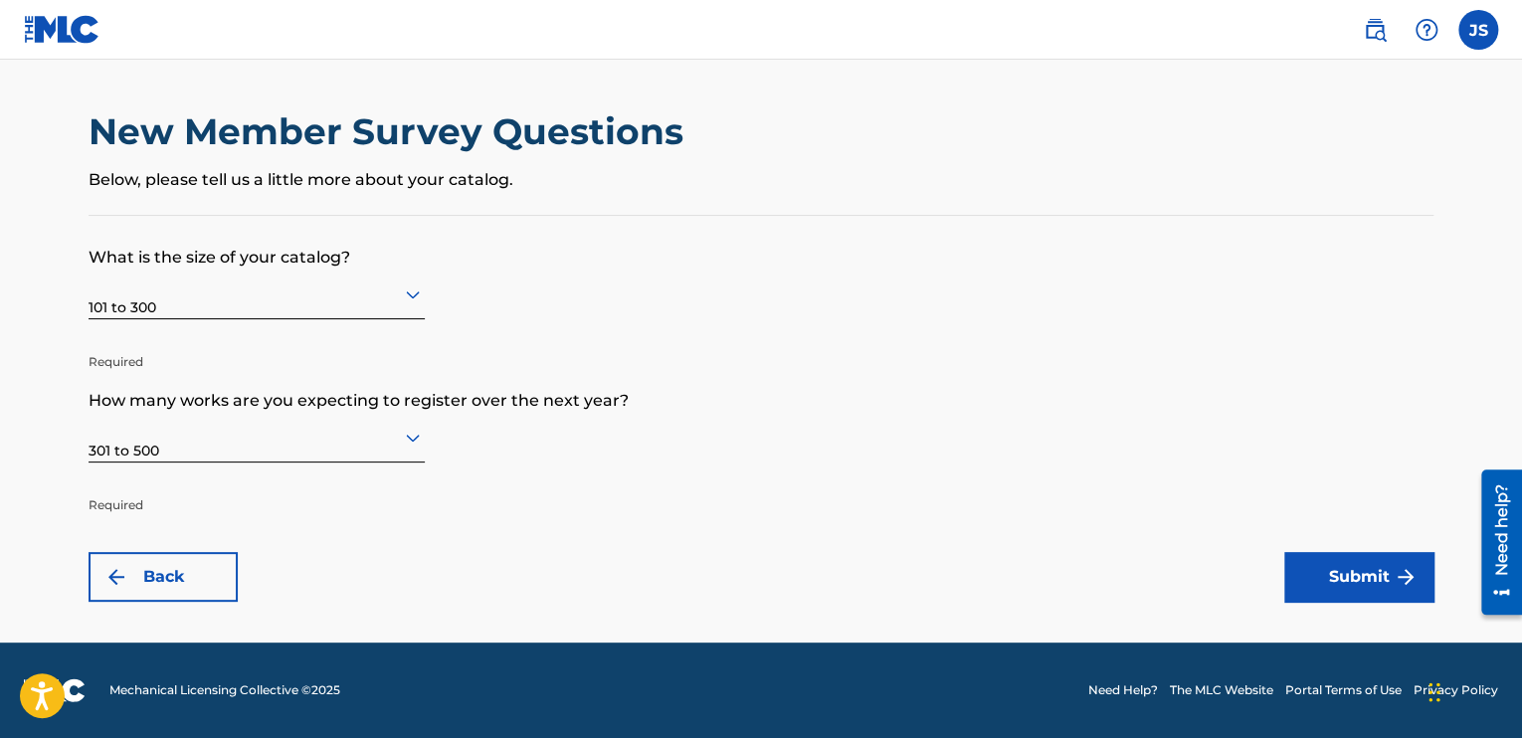
click at [426, 292] on form "What is the size of your catalog? 101 to 300 Required How many works are you ex…" at bounding box center [761, 409] width 1345 height 386
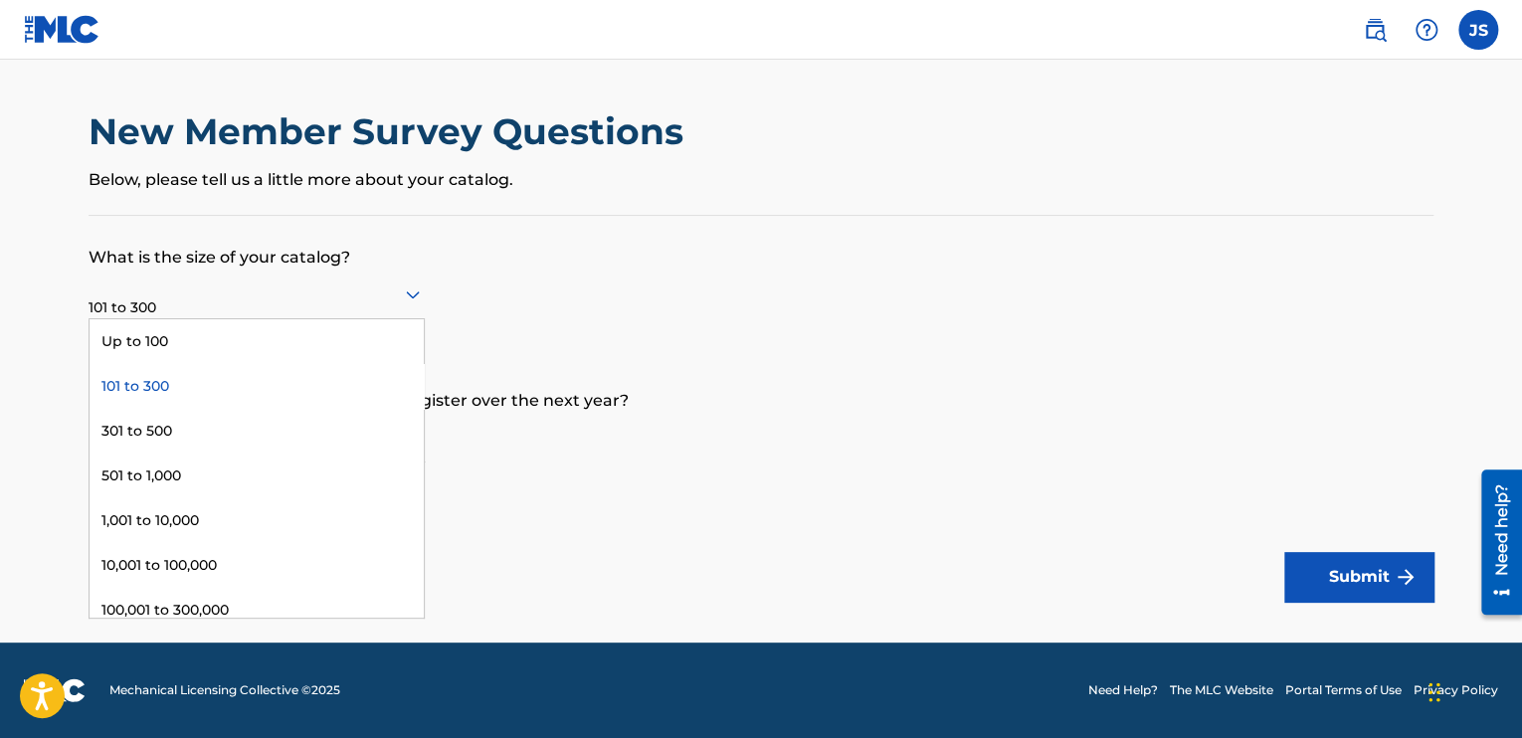
click at [411, 295] on icon at bounding box center [413, 296] width 14 height 8
click at [306, 327] on div "Up to 100" at bounding box center [257, 341] width 334 height 45
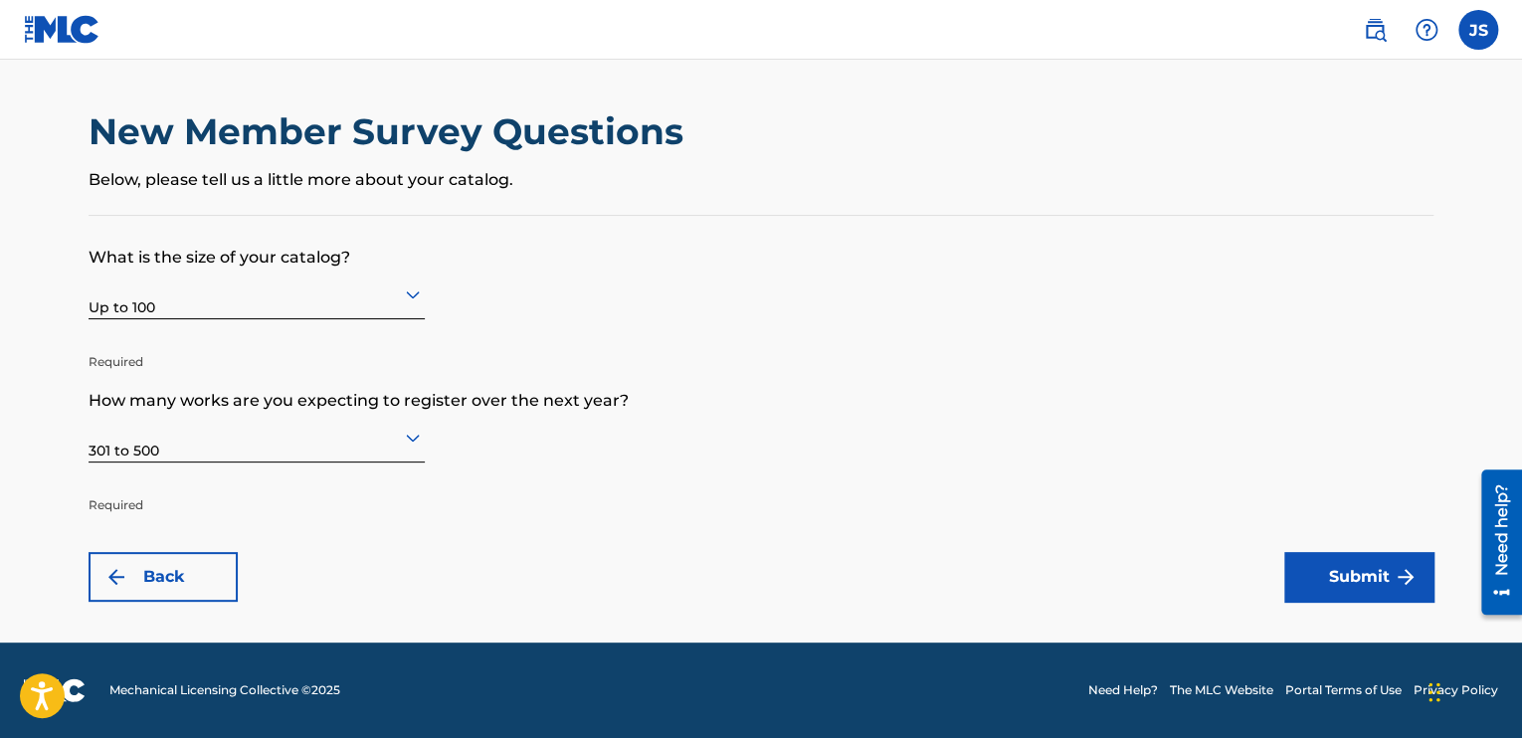
click at [1341, 564] on button "Submit" at bounding box center [1359, 577] width 149 height 50
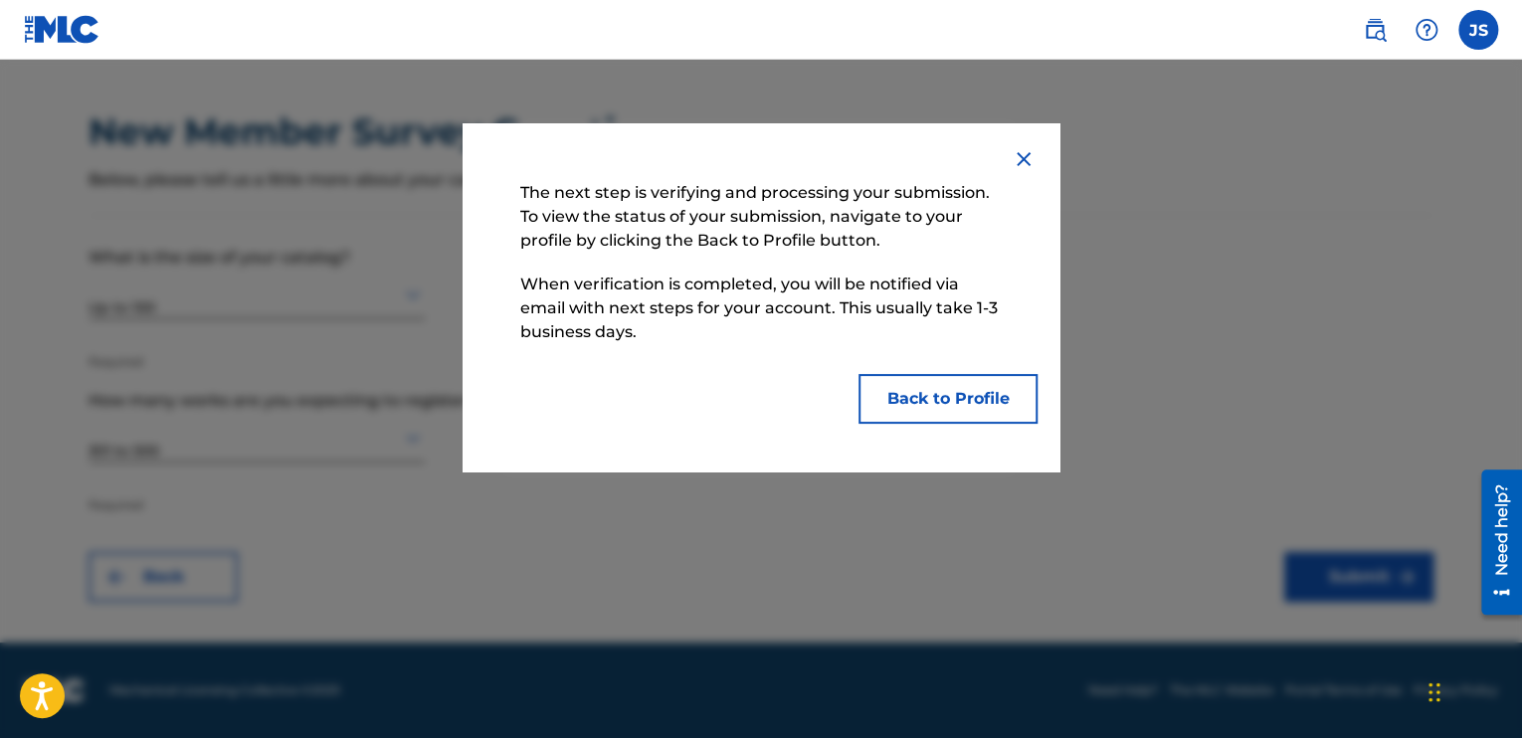
click at [974, 407] on button "Back to Profile" at bounding box center [948, 399] width 179 height 50
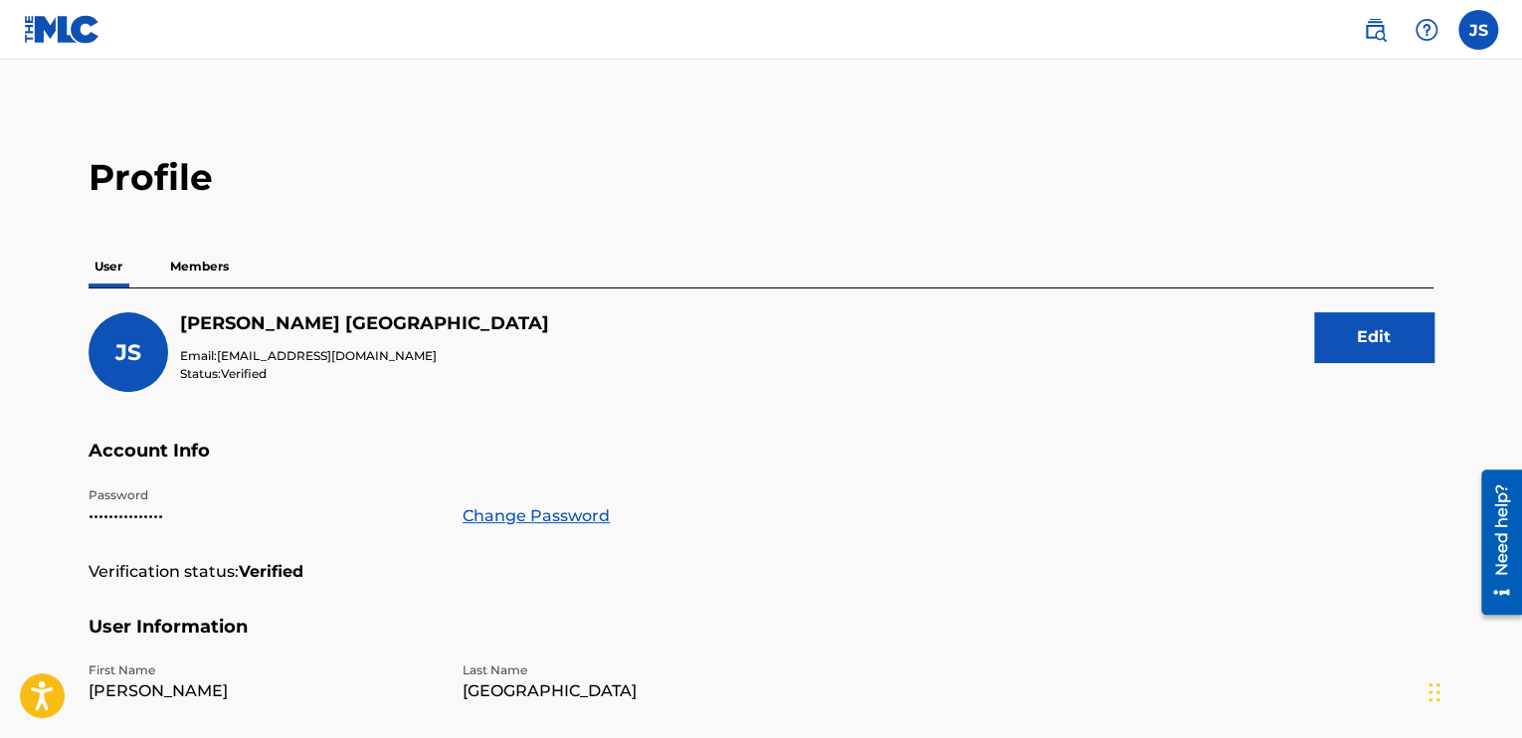
click at [1397, 333] on button "Edit" at bounding box center [1373, 337] width 119 height 50
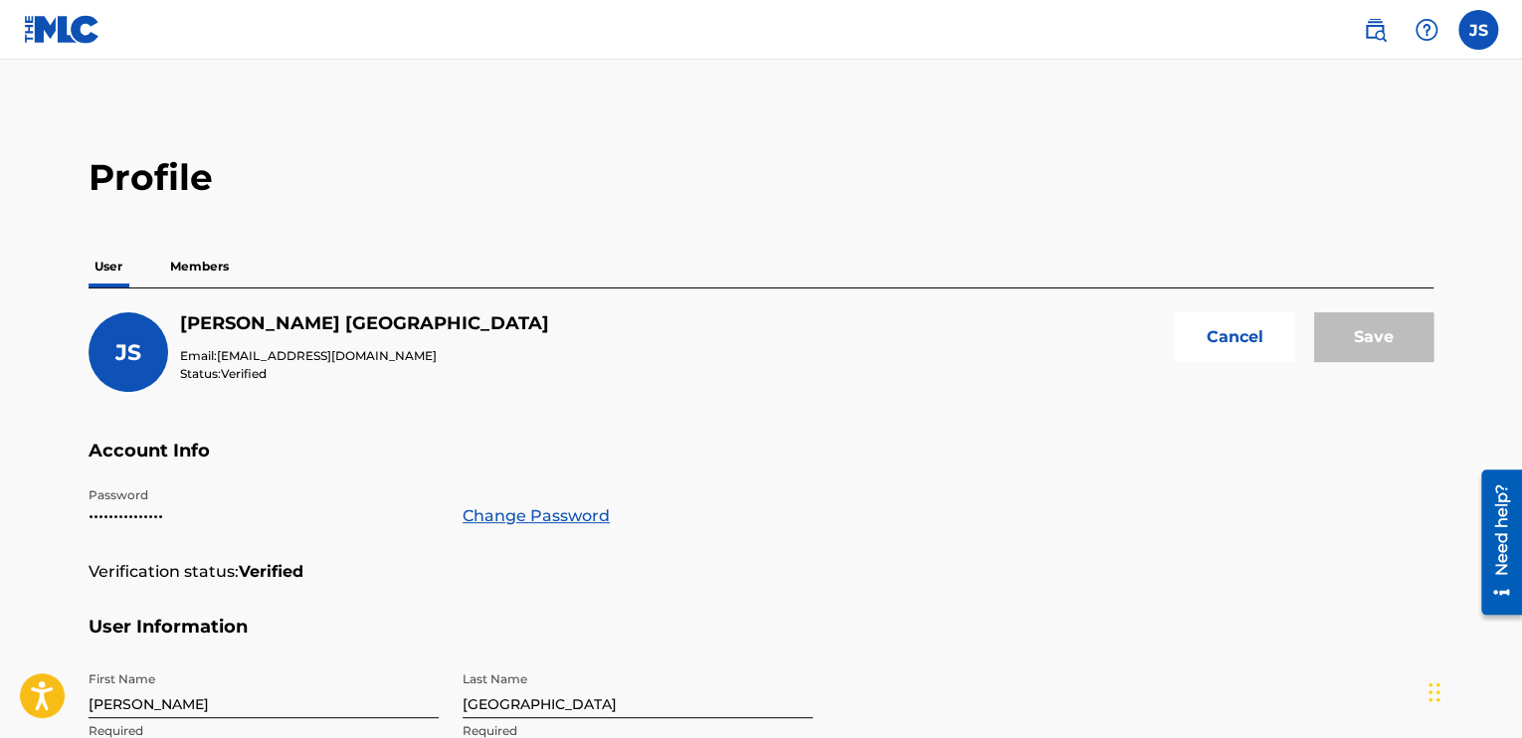
click at [123, 363] on span "JS" at bounding box center [128, 352] width 26 height 27
click at [1230, 334] on button "Cancel" at bounding box center [1234, 337] width 119 height 50
